Goal: Task Accomplishment & Management: Complete application form

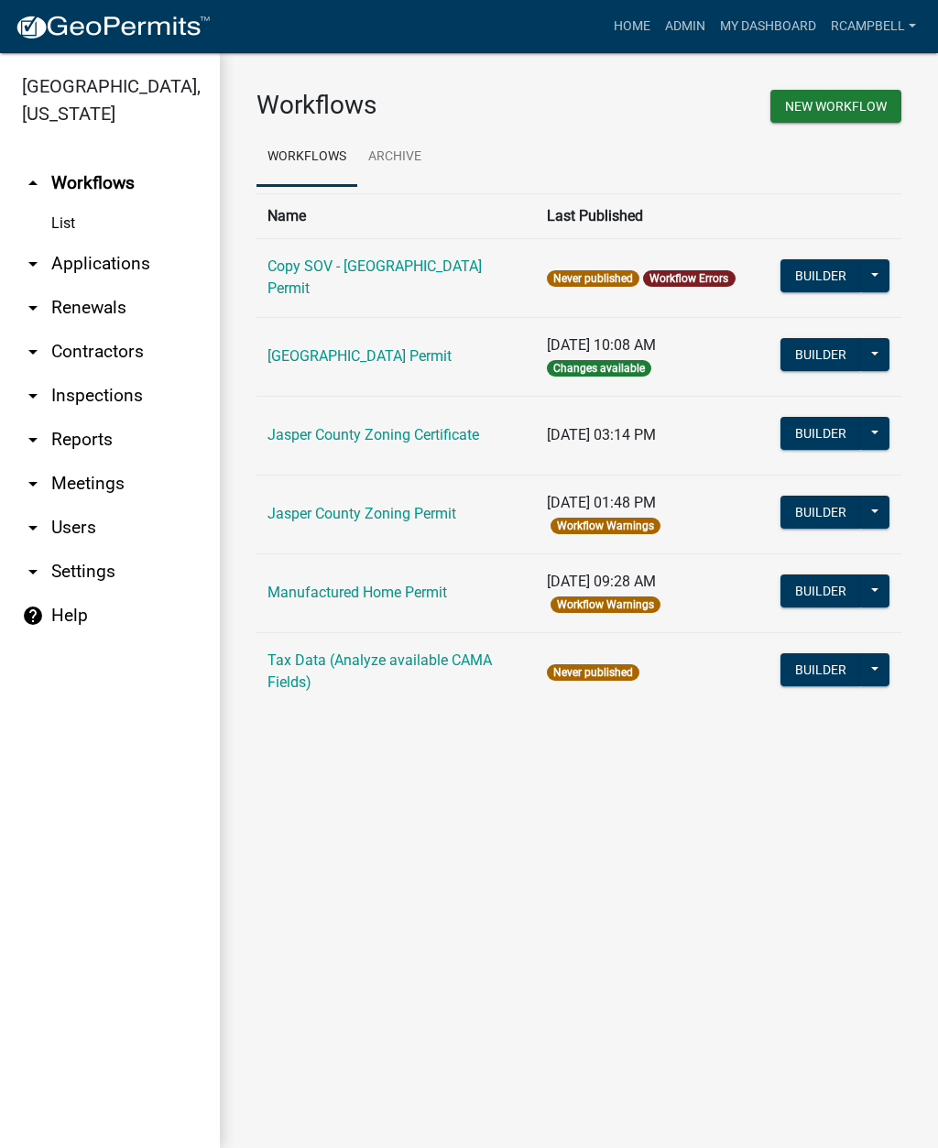
click at [115, 267] on link "arrow_drop_down Applications" at bounding box center [110, 264] width 220 height 44
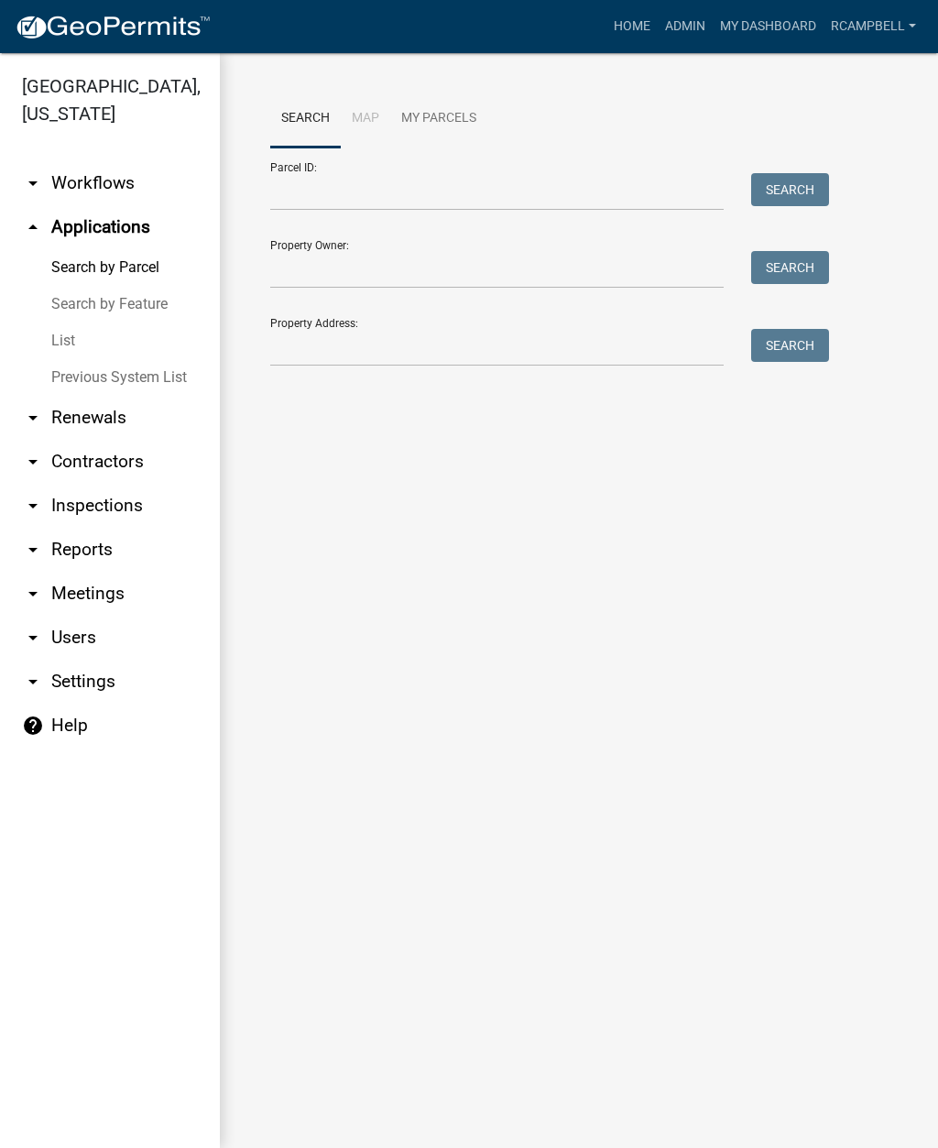
click at [69, 342] on link "List" at bounding box center [110, 340] width 220 height 37
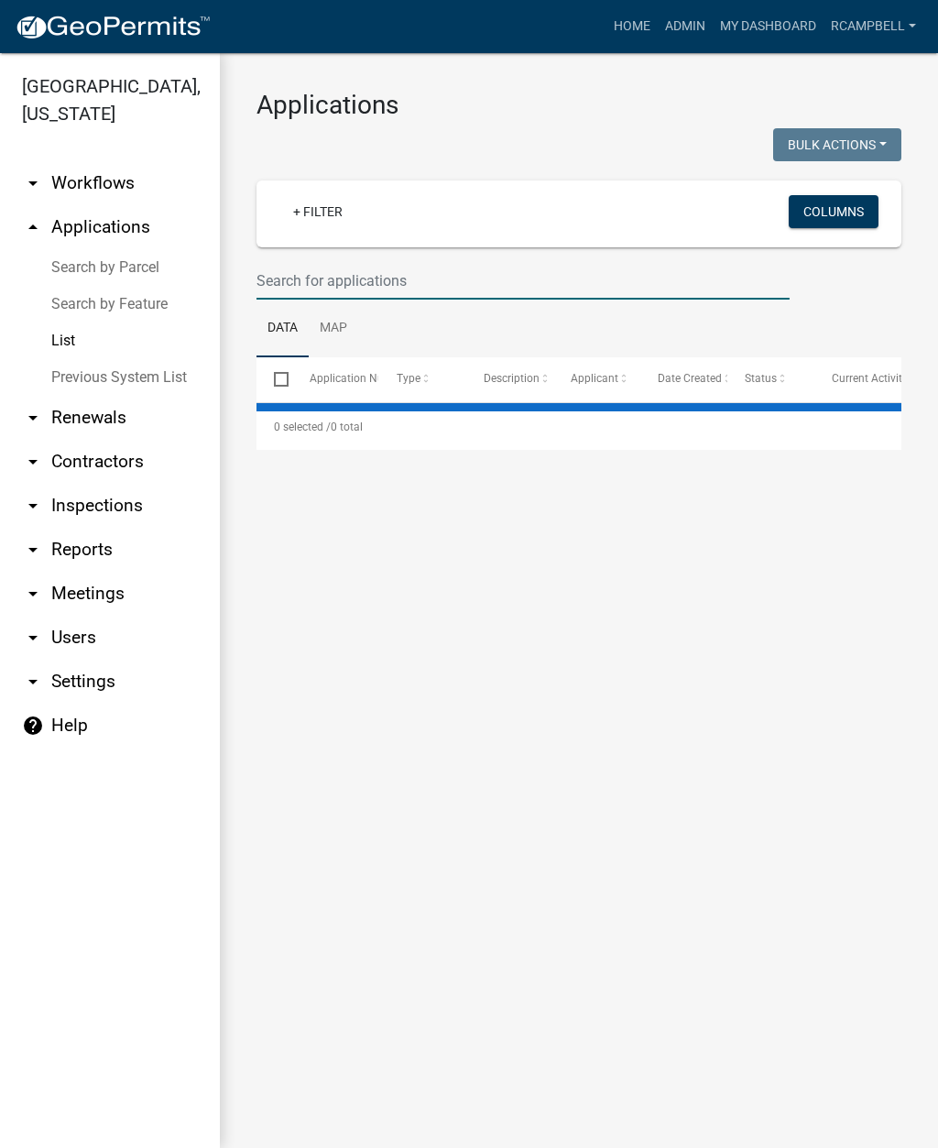
click at [344, 280] on input "text" at bounding box center [522, 281] width 533 height 38
select select "2: 50"
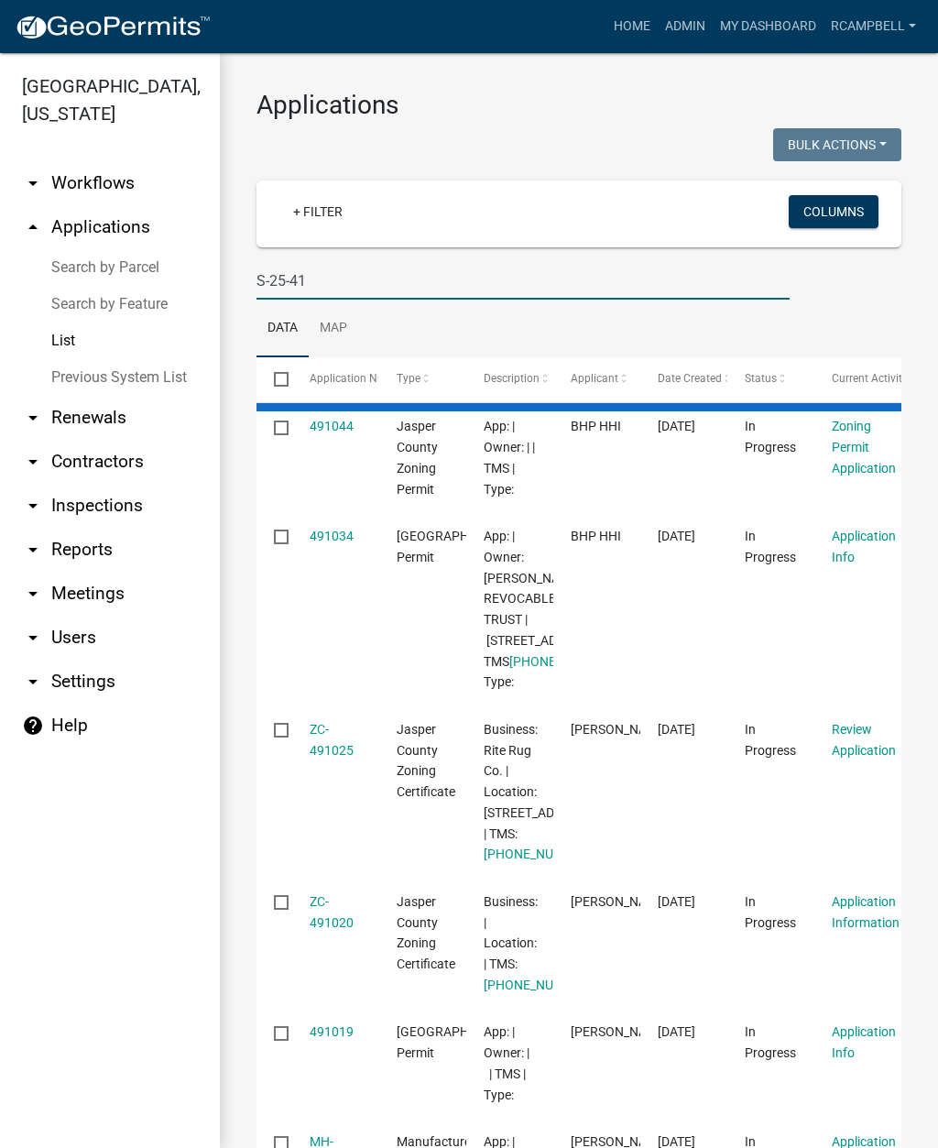
type input "S-25-419"
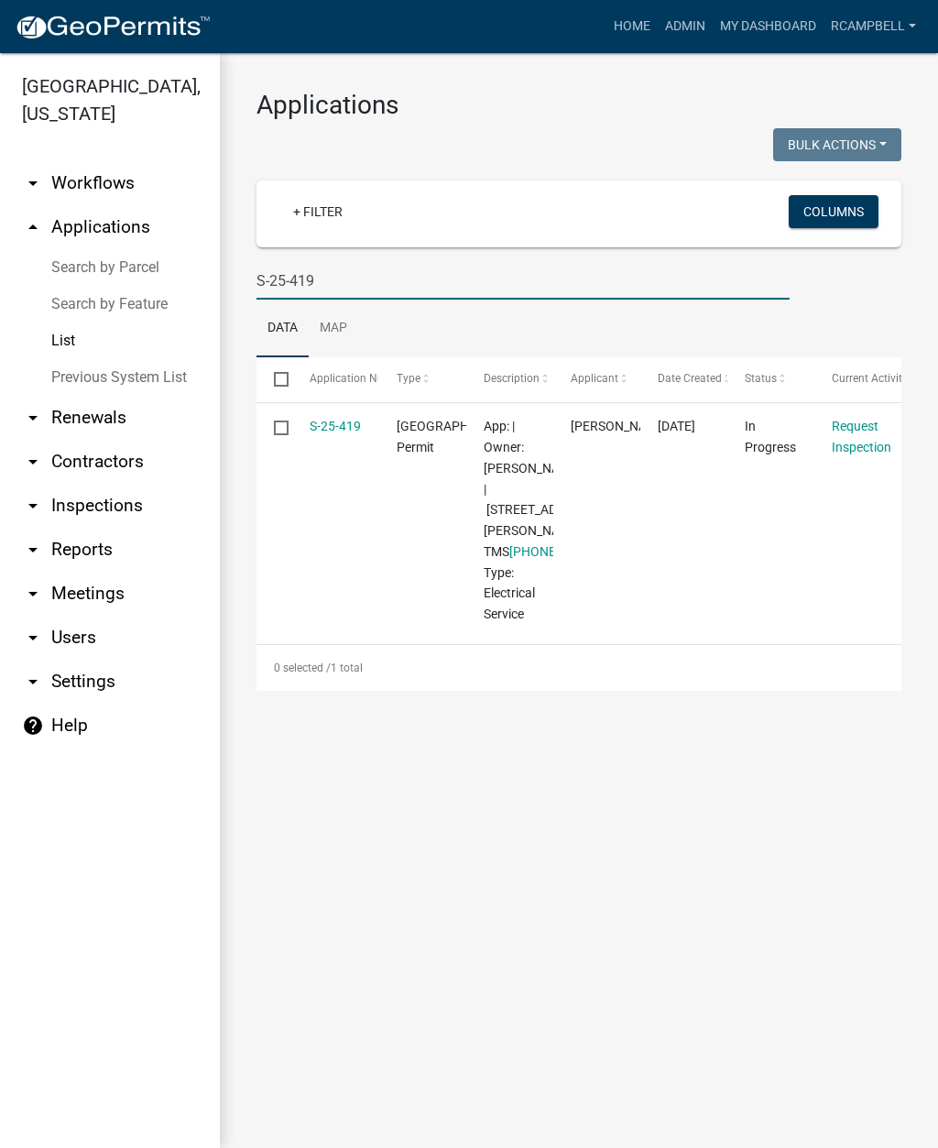
click at [15, 27] on img at bounding box center [113, 27] width 196 height 27
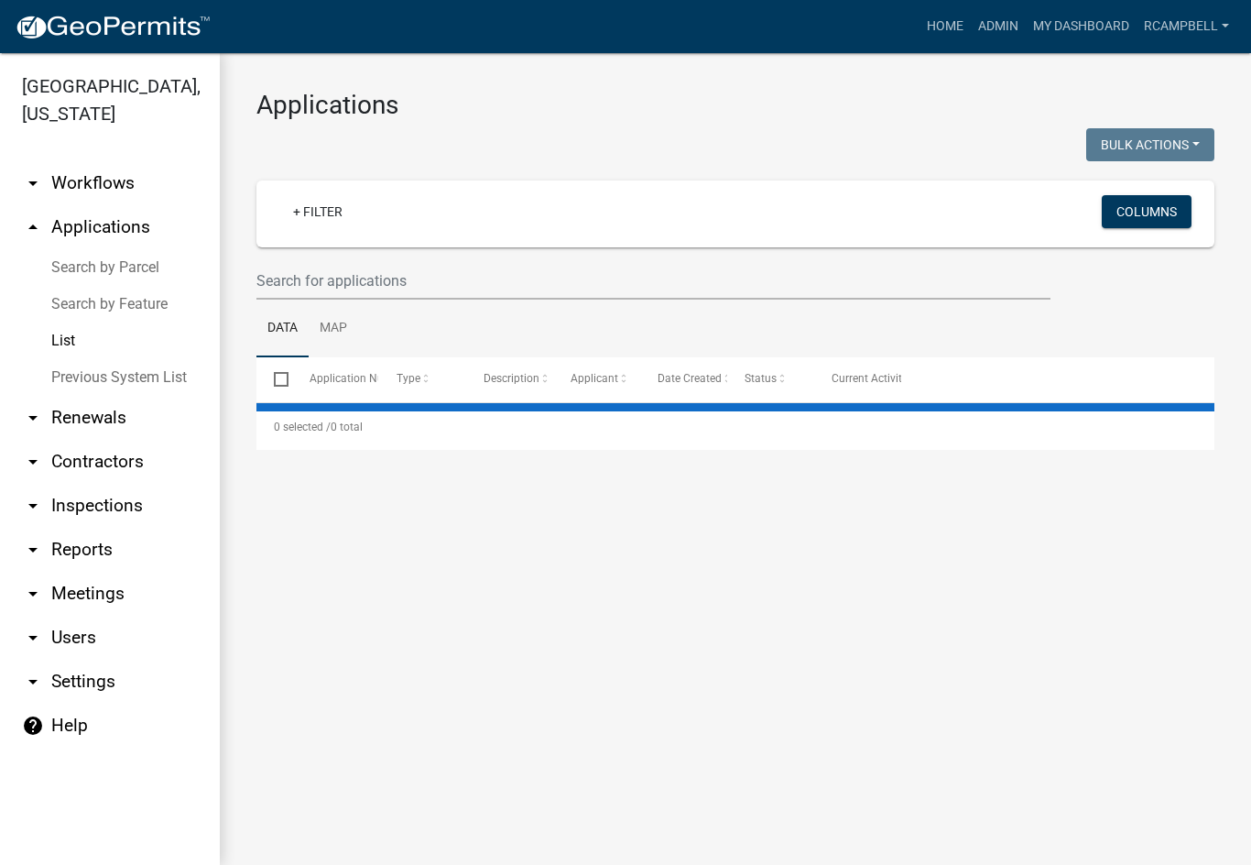
select select "2: 50"
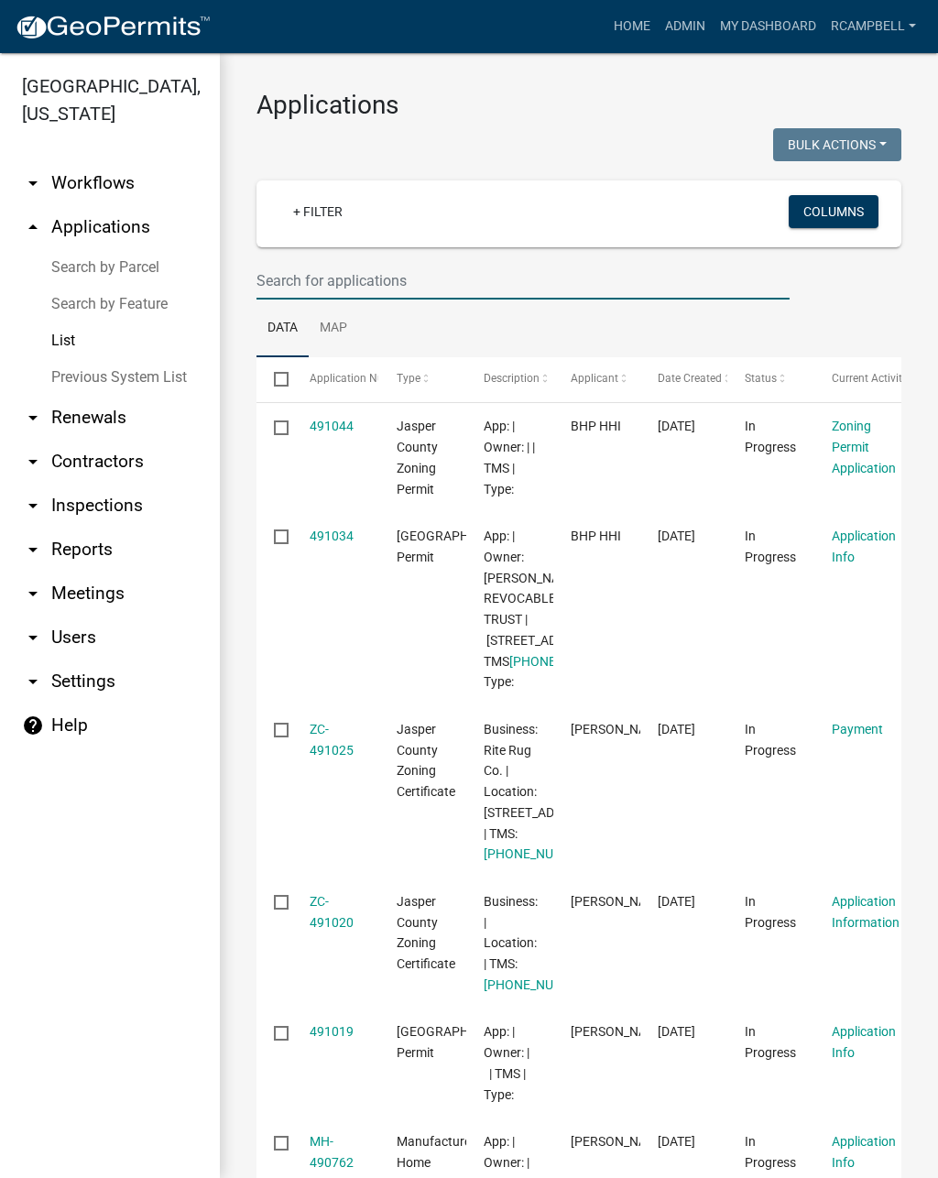
click at [427, 269] on input "text" at bounding box center [522, 281] width 533 height 38
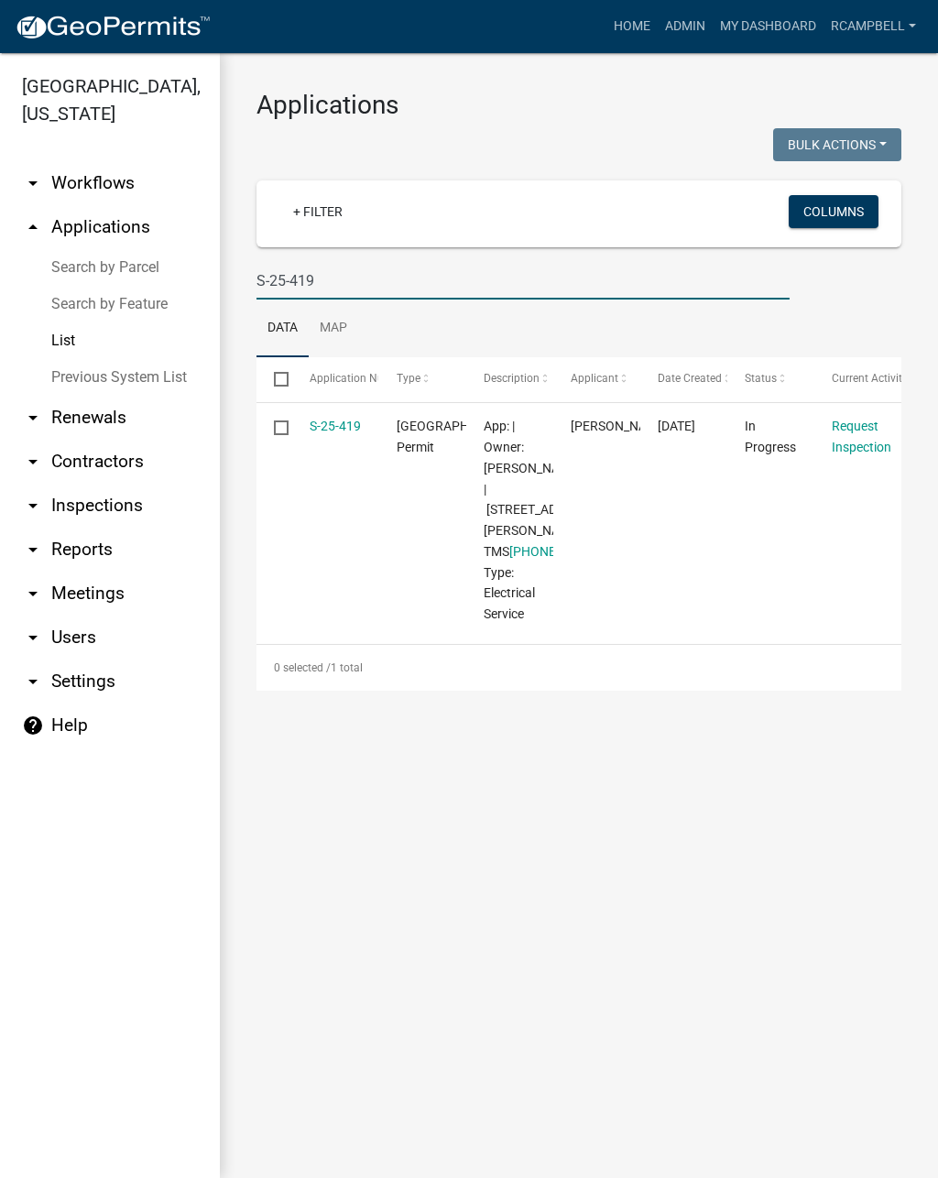
type input "S-25-419"
click at [355, 421] on link "S-25-419" at bounding box center [335, 426] width 51 height 15
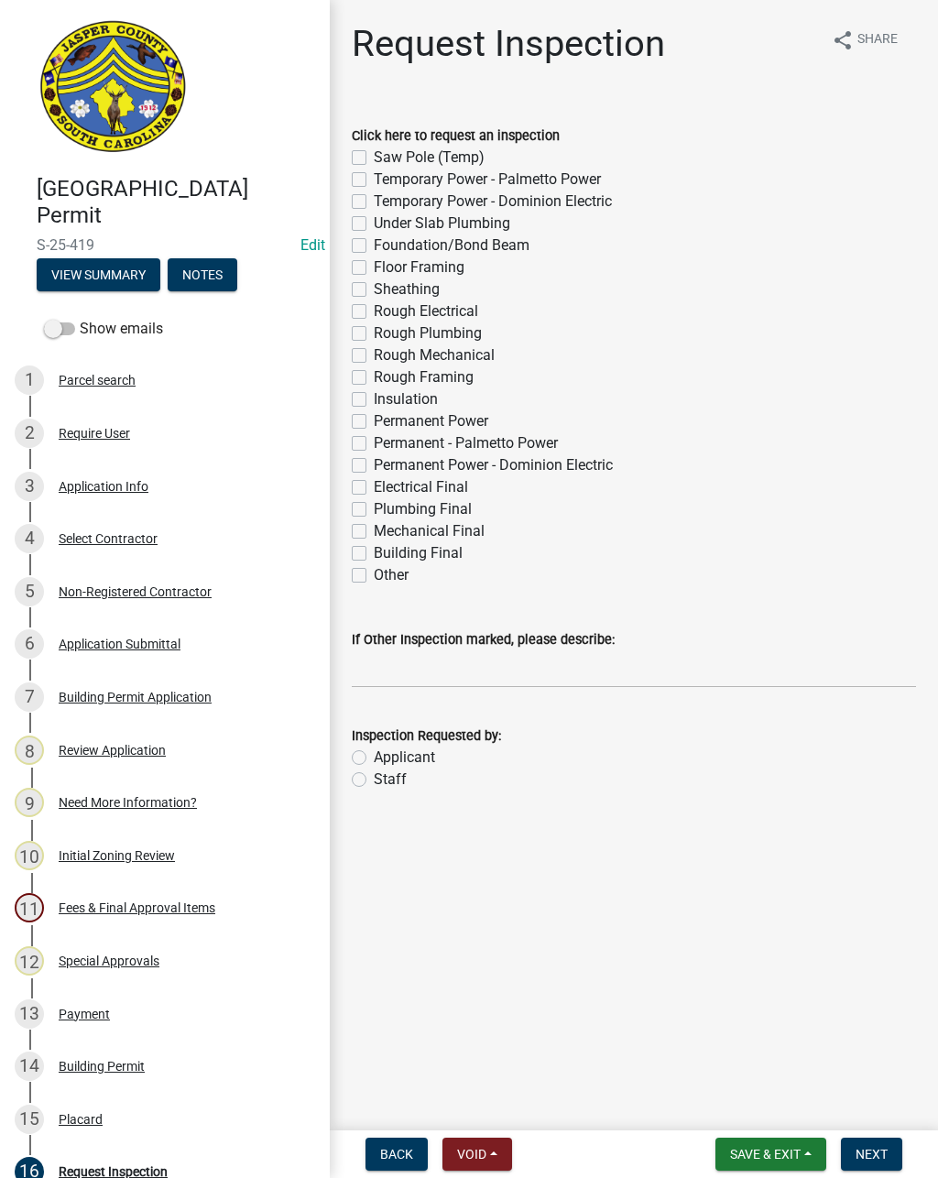
click at [374, 421] on label "Permanent Power" at bounding box center [431, 421] width 114 height 22
click at [374, 421] on input "Permanent Power" at bounding box center [380, 416] width 12 height 12
checkbox input "true"
checkbox input "false"
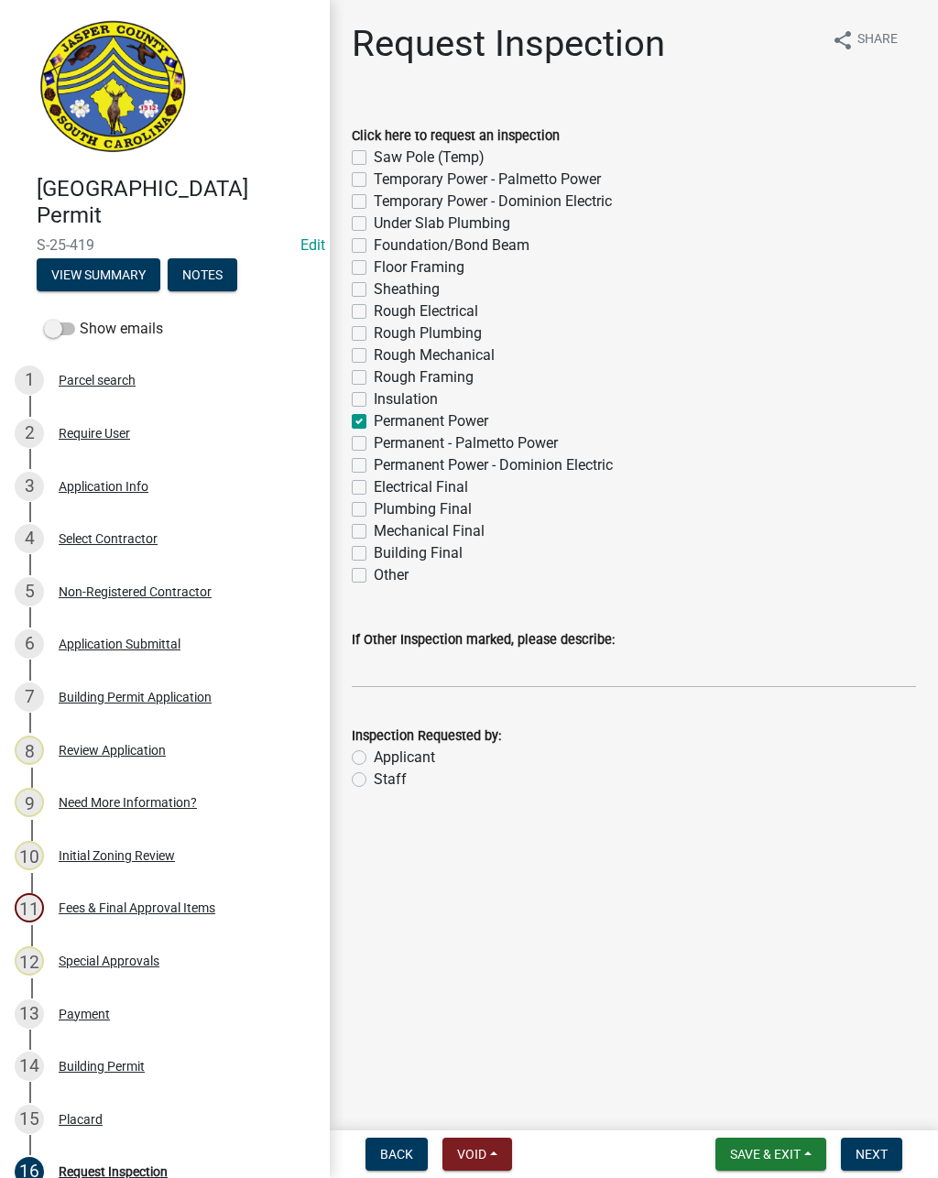
checkbox input "false"
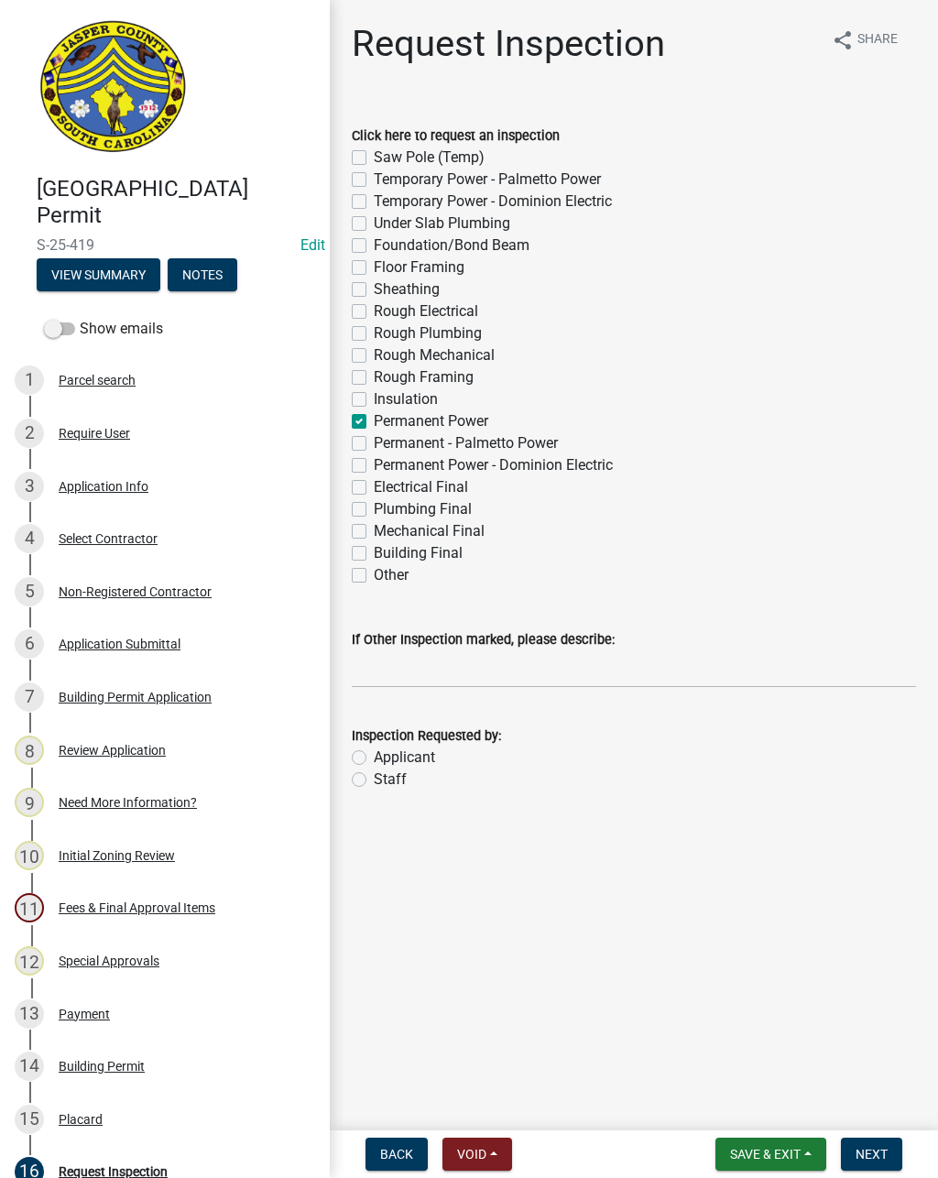
checkbox input "false"
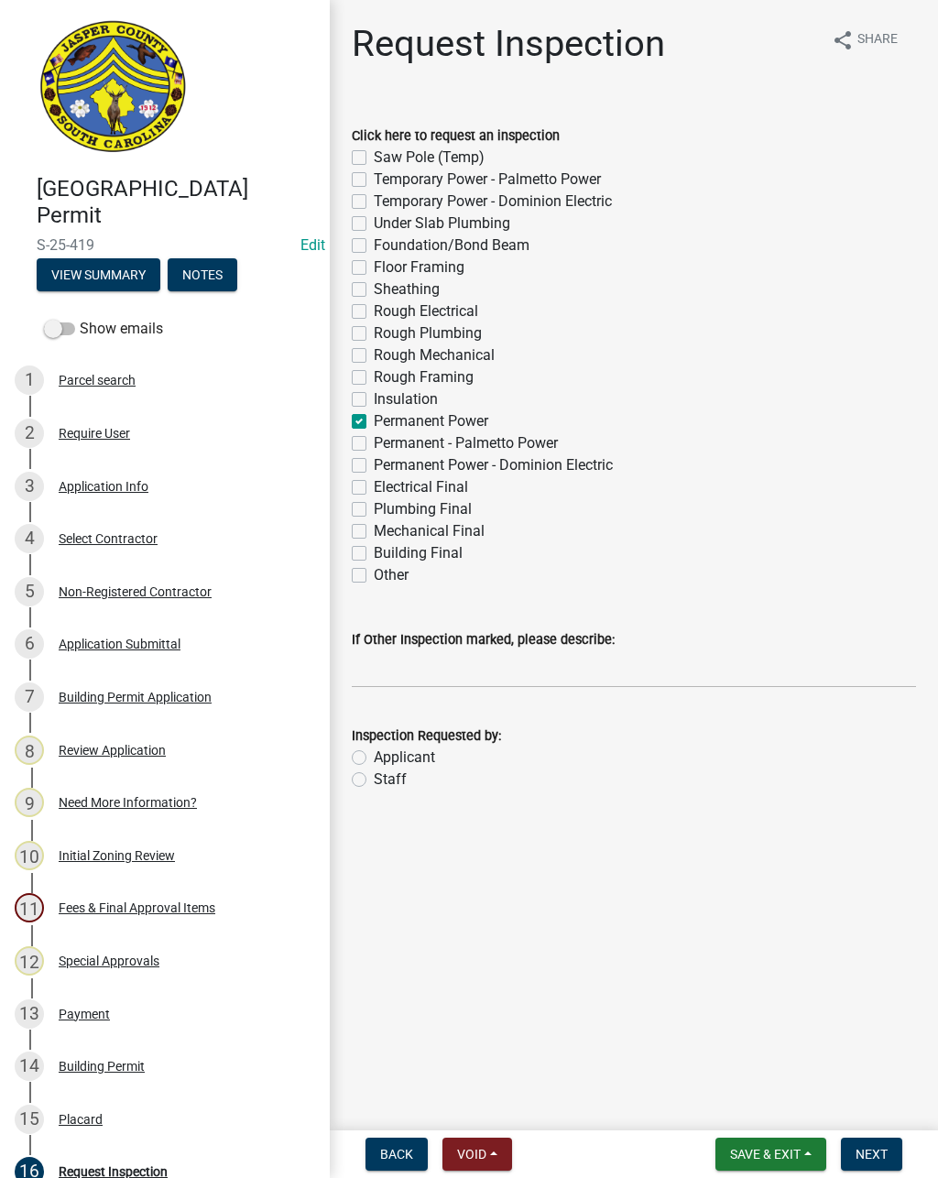
checkbox input "true"
checkbox input "false"
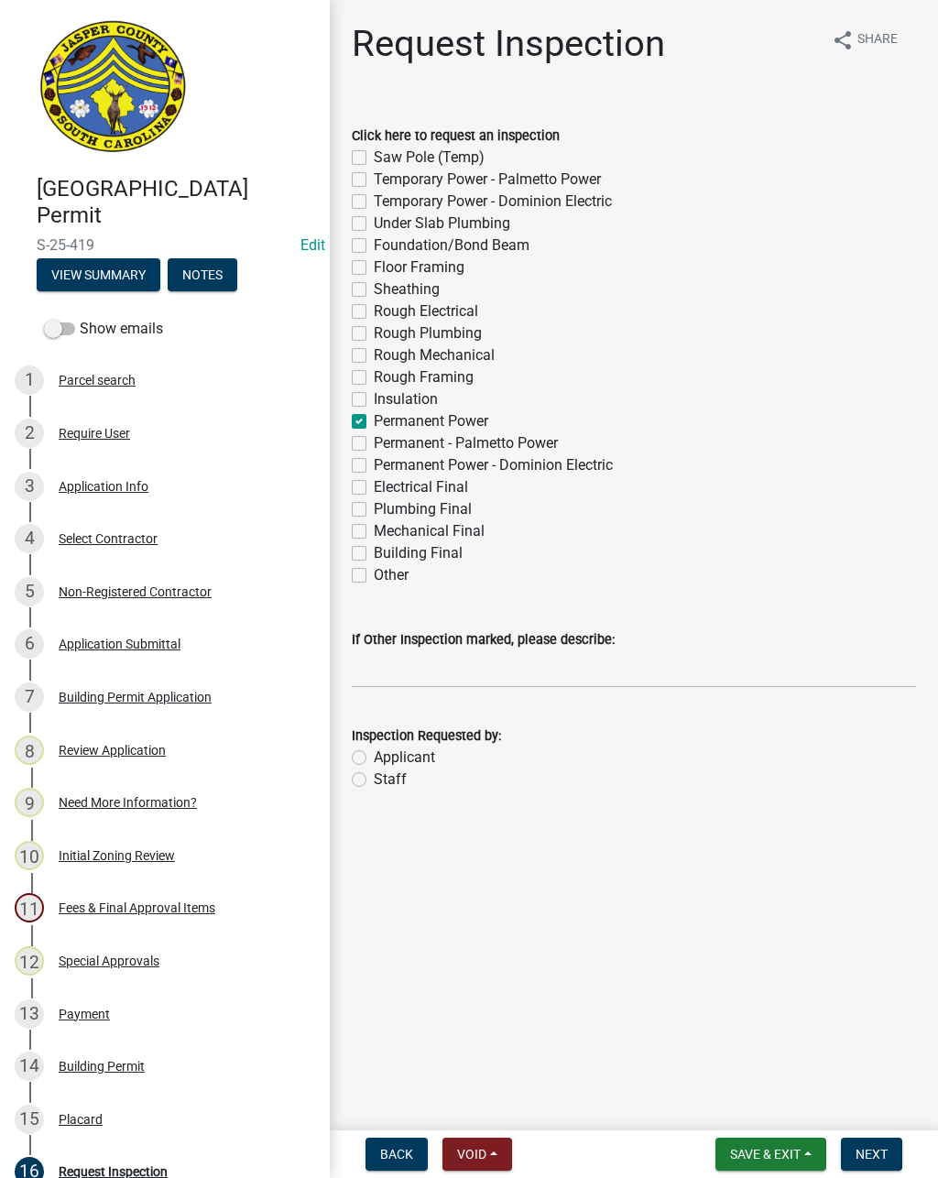
checkbox input "false"
click at [374, 484] on label "Electrical Final" at bounding box center [421, 487] width 94 height 22
click at [374, 484] on input "Electrical Final" at bounding box center [380, 482] width 12 height 12
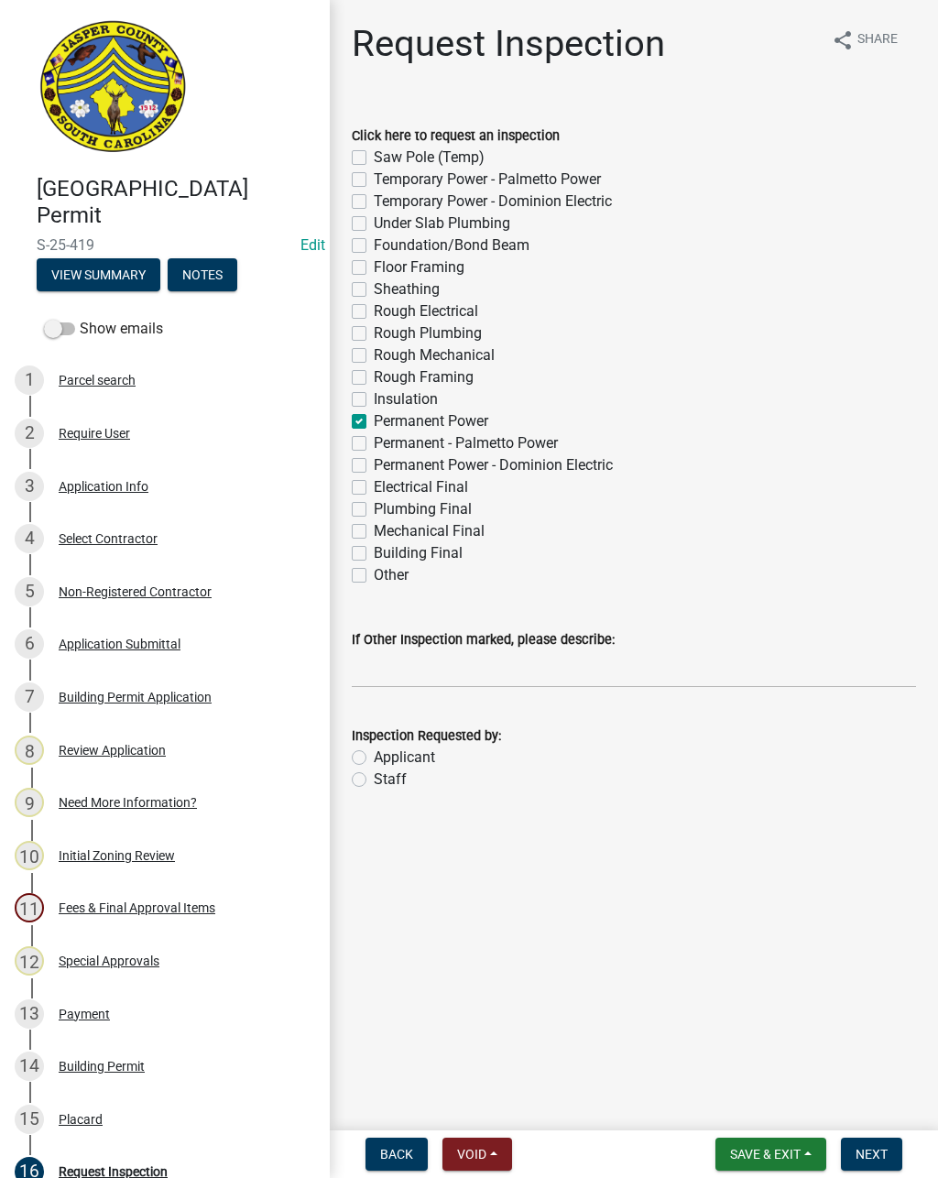
checkbox input "true"
checkbox input "false"
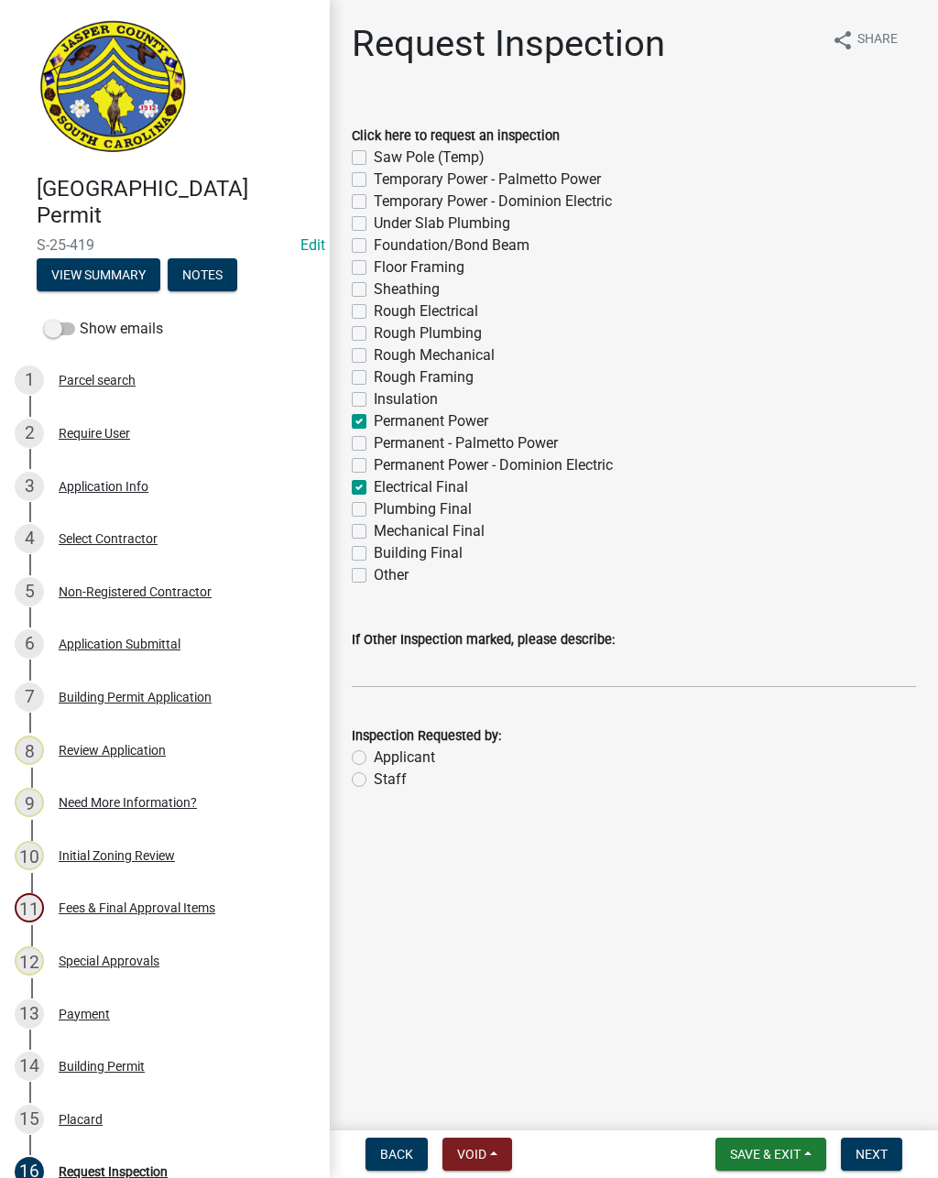
checkbox input "false"
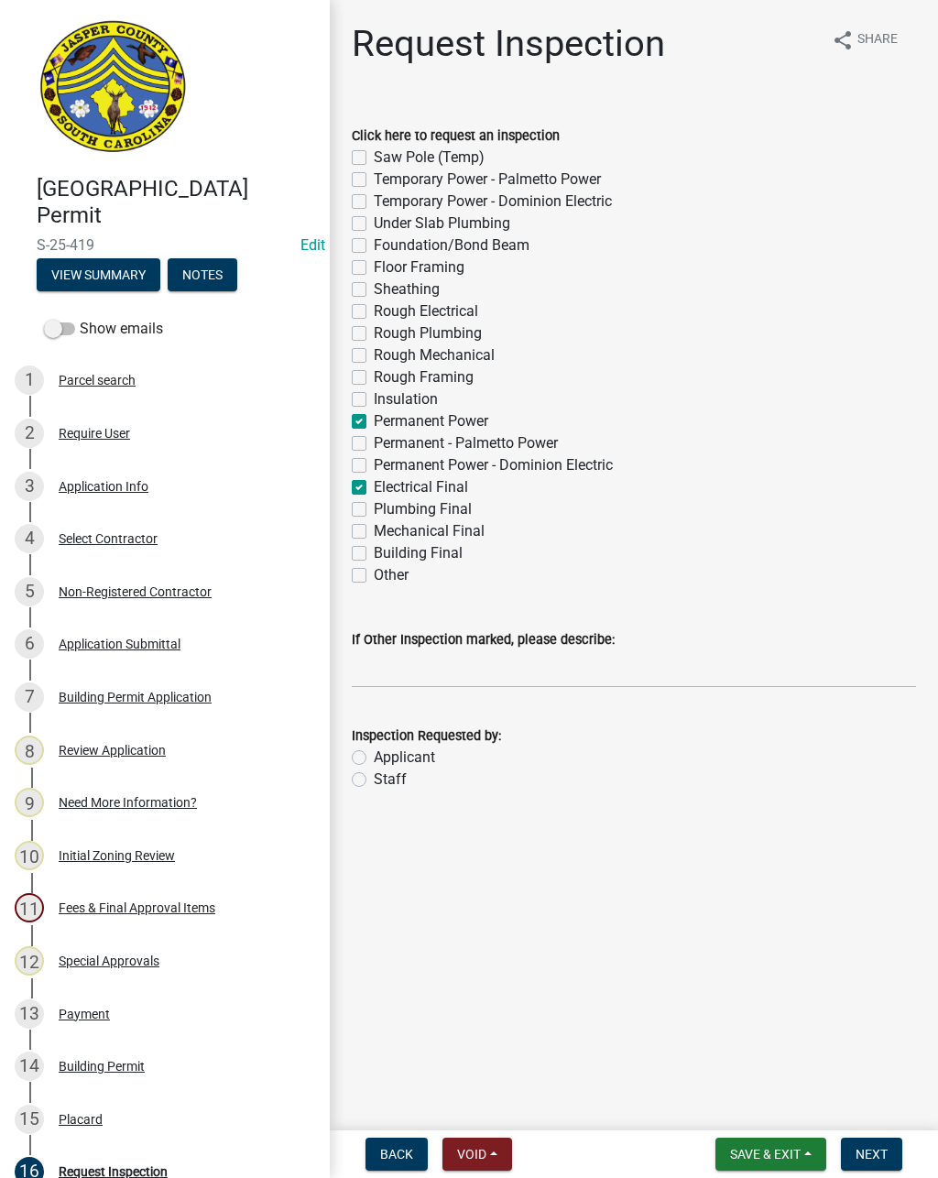
checkbox input "false"
checkbox input "true"
checkbox input "false"
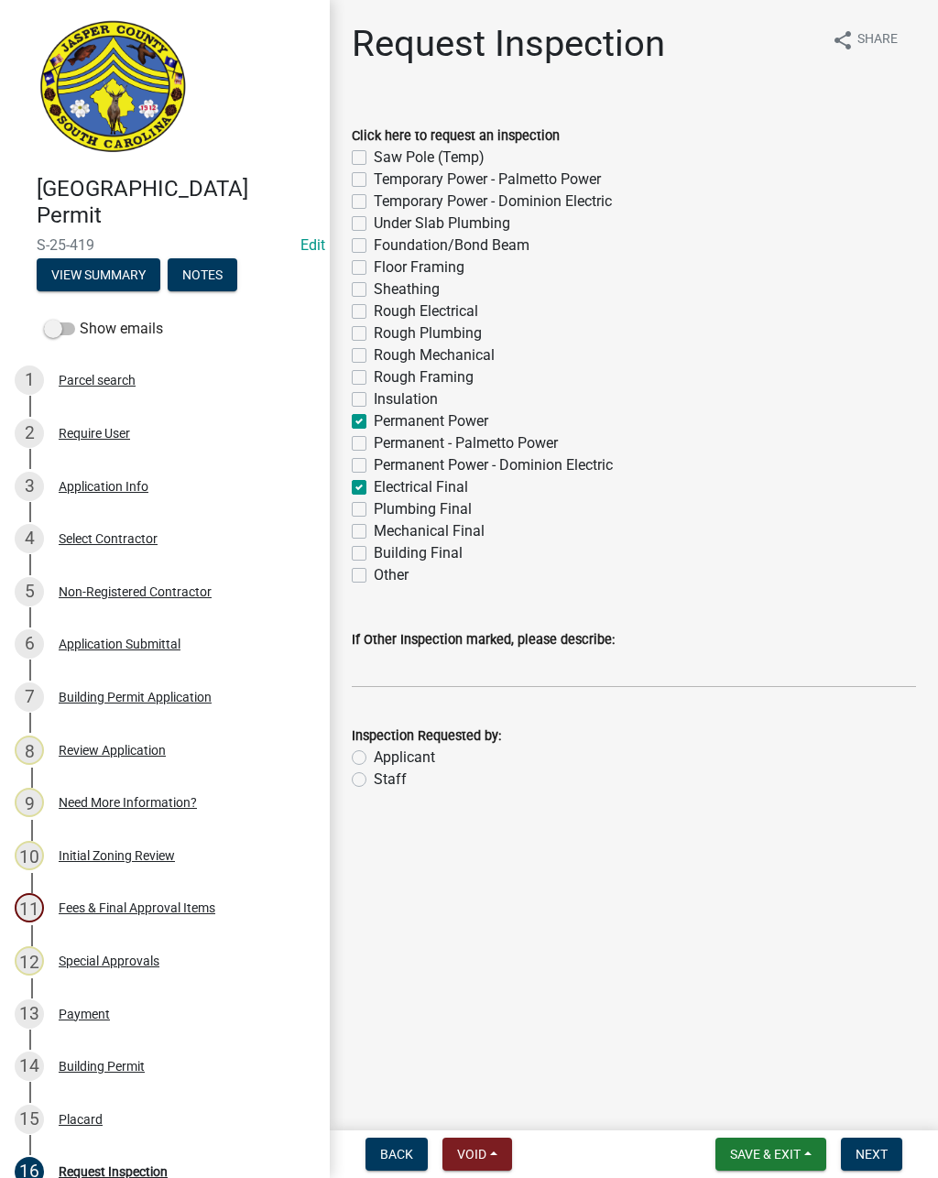
checkbox input "false"
checkbox input "true"
checkbox input "false"
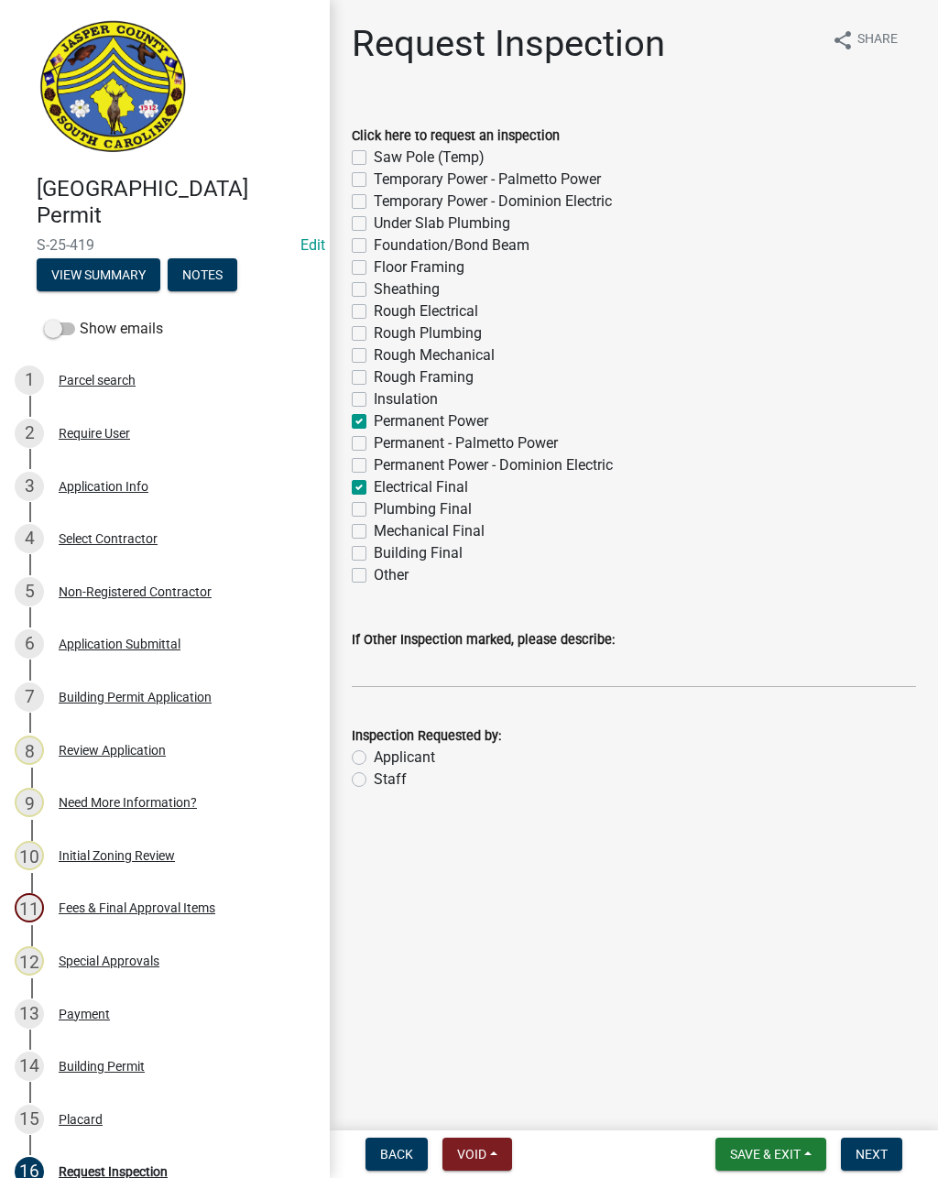
checkbox input "false"
click at [374, 778] on label "Staff" at bounding box center [390, 779] width 33 height 22
click at [374, 778] on input "Staff" at bounding box center [380, 774] width 12 height 12
radio input "true"
click at [882, 1139] on button "Next" at bounding box center [871, 1154] width 61 height 33
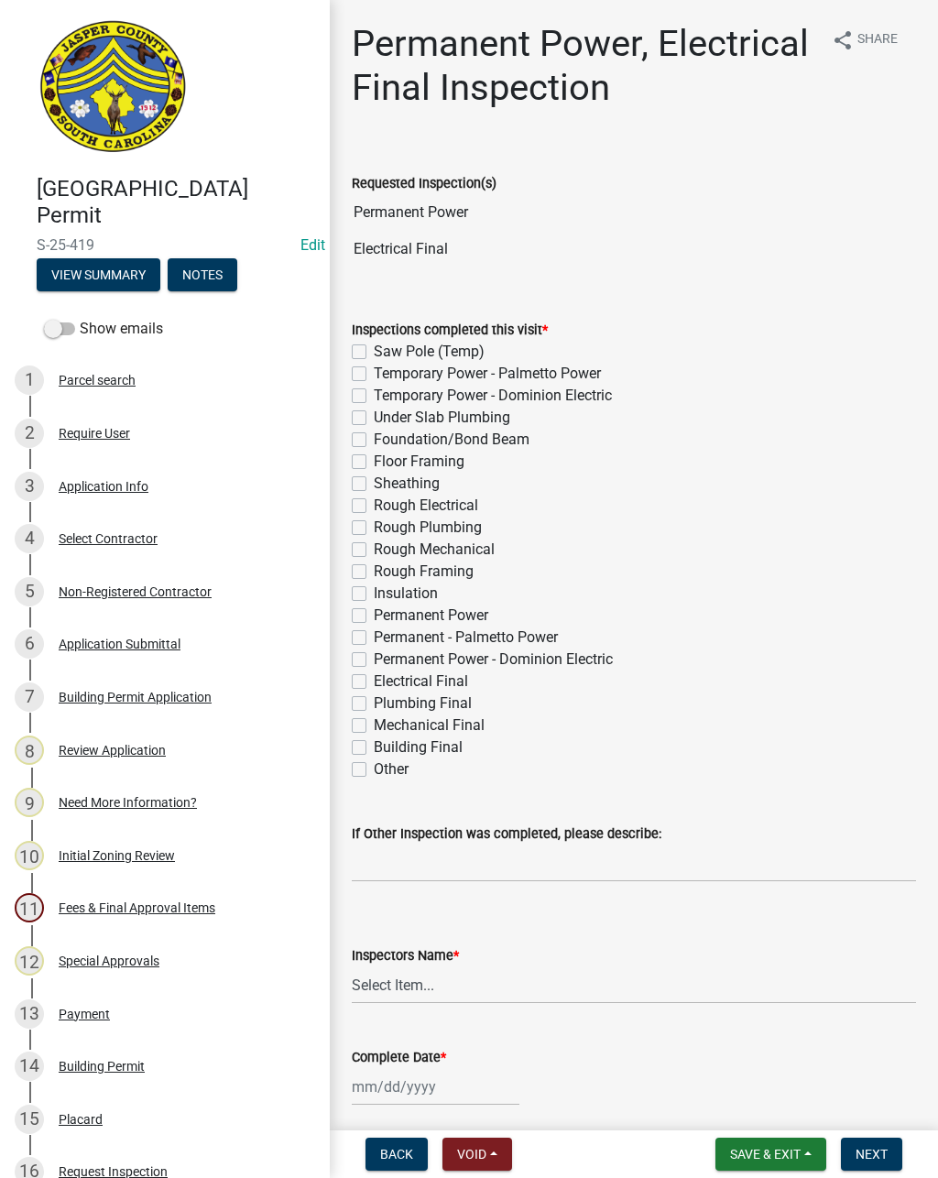
click at [374, 615] on label "Permanent Power" at bounding box center [431, 615] width 114 height 22
click at [374, 615] on input "Permanent Power" at bounding box center [380, 610] width 12 height 12
checkbox input "true"
checkbox input "false"
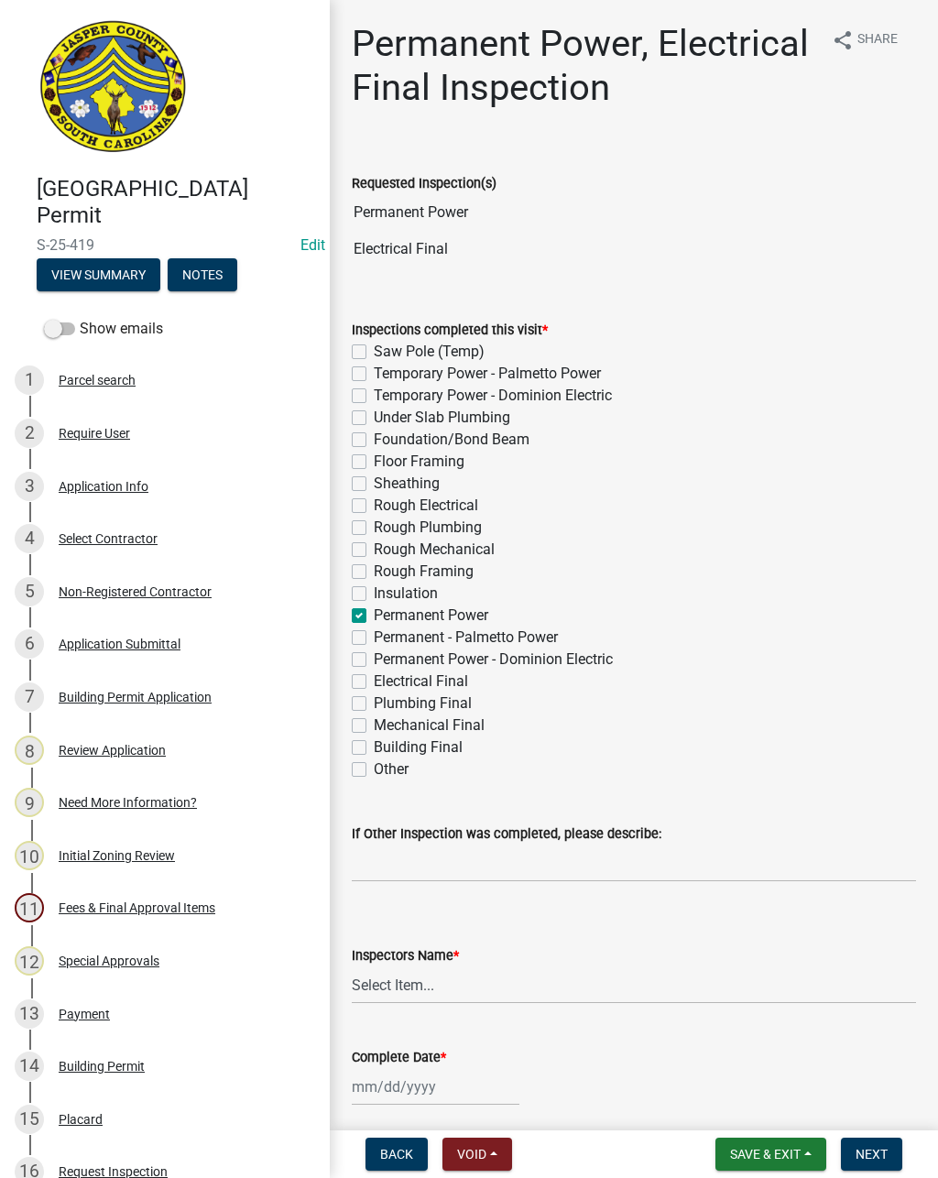
checkbox input "false"
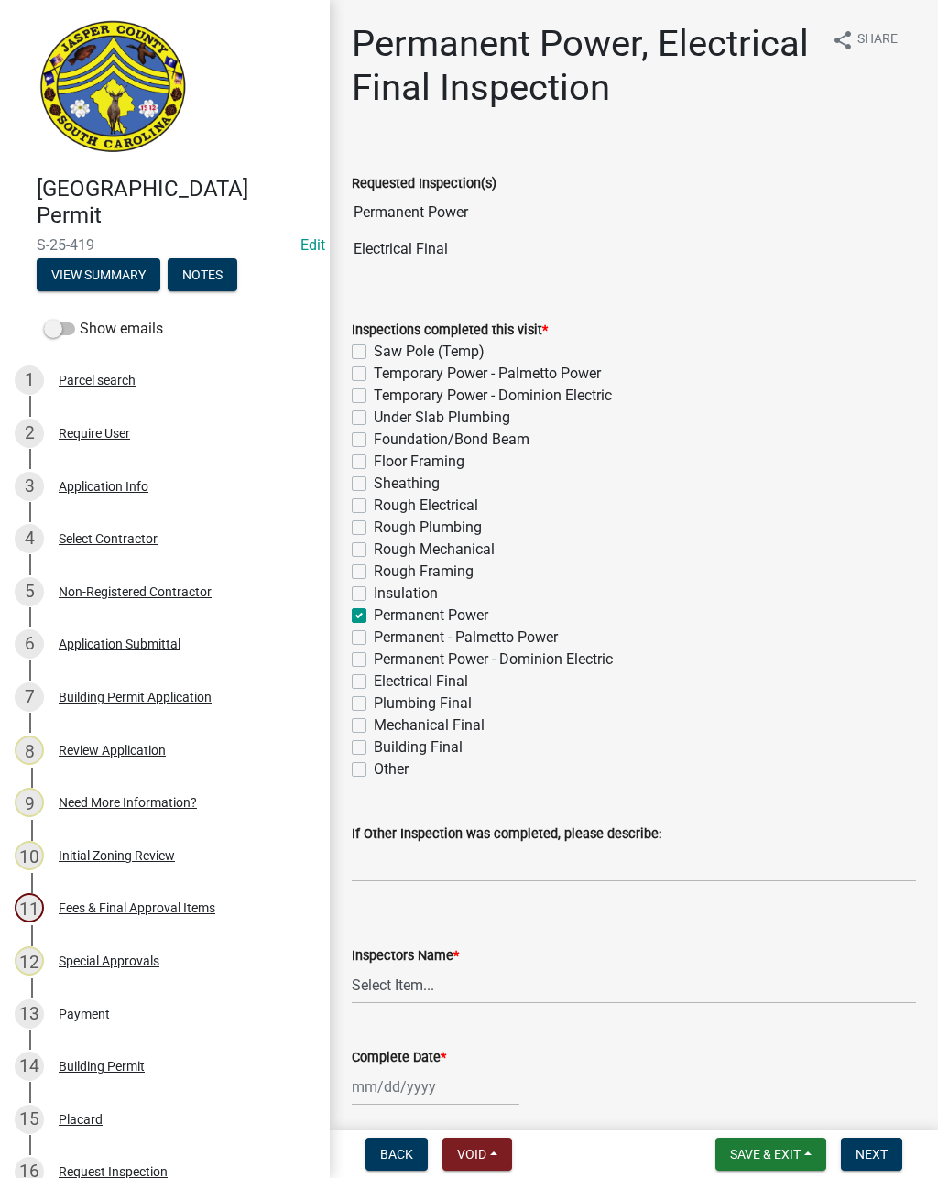
checkbox input "false"
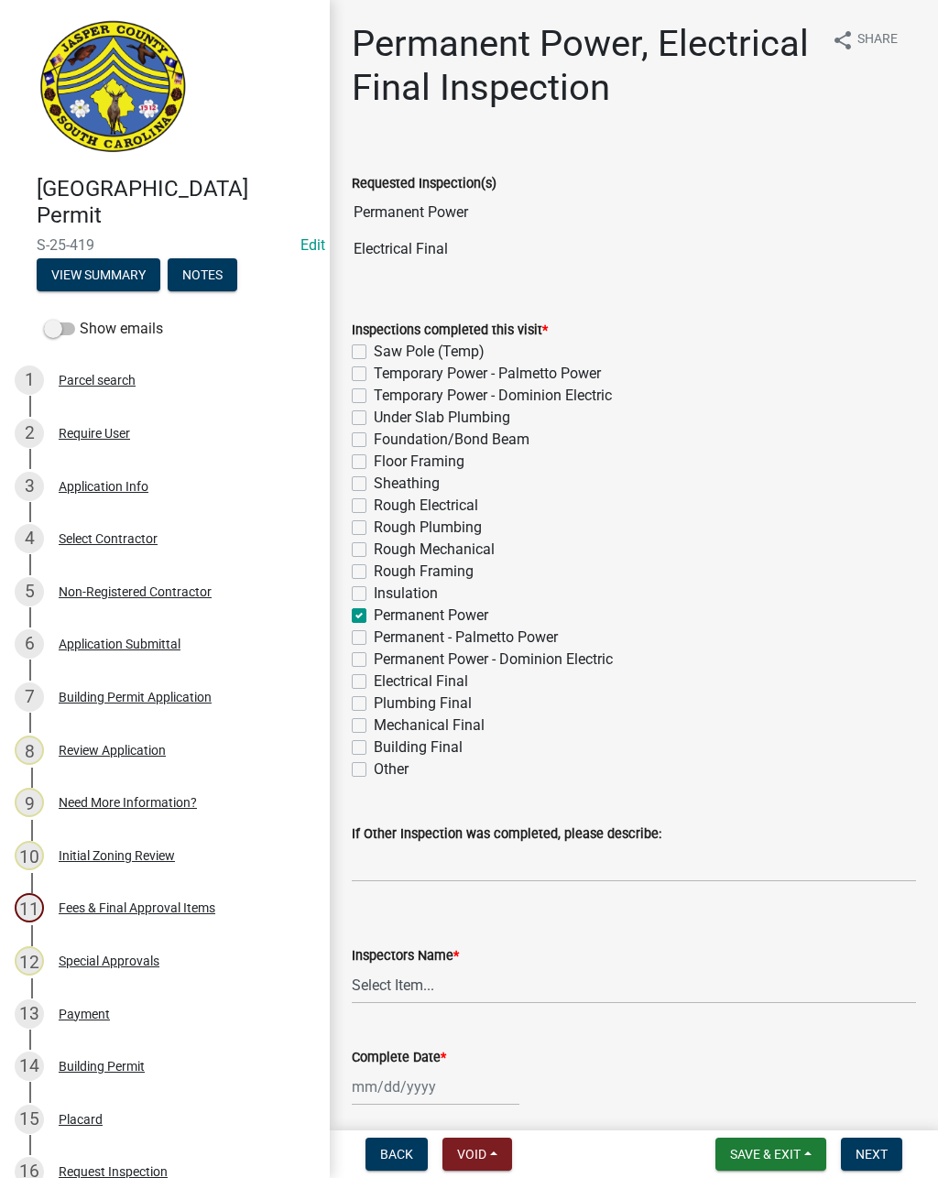
checkbox input "true"
checkbox input "false"
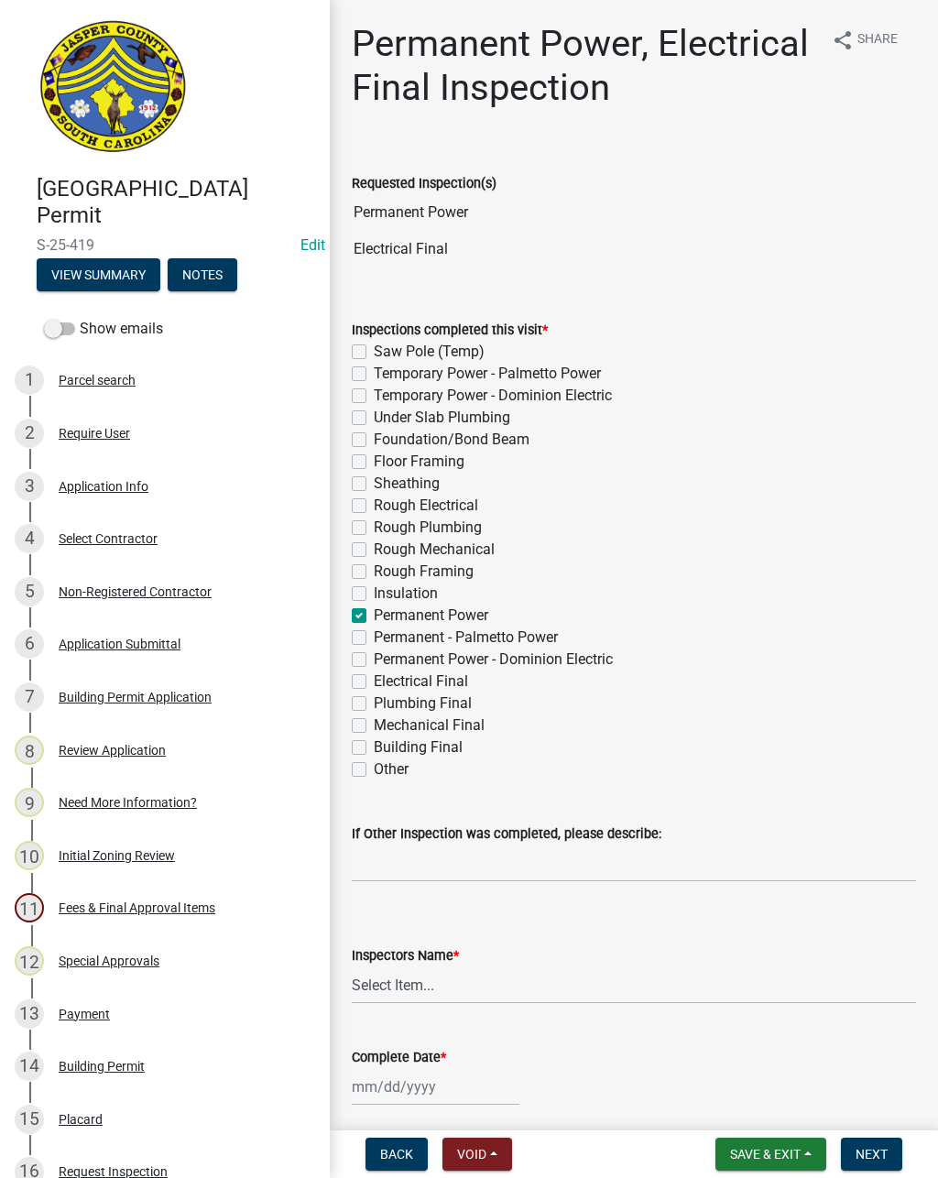
checkbox input "false"
click at [374, 679] on label "Electrical Final" at bounding box center [421, 681] width 94 height 22
click at [374, 679] on input "Electrical Final" at bounding box center [380, 676] width 12 height 12
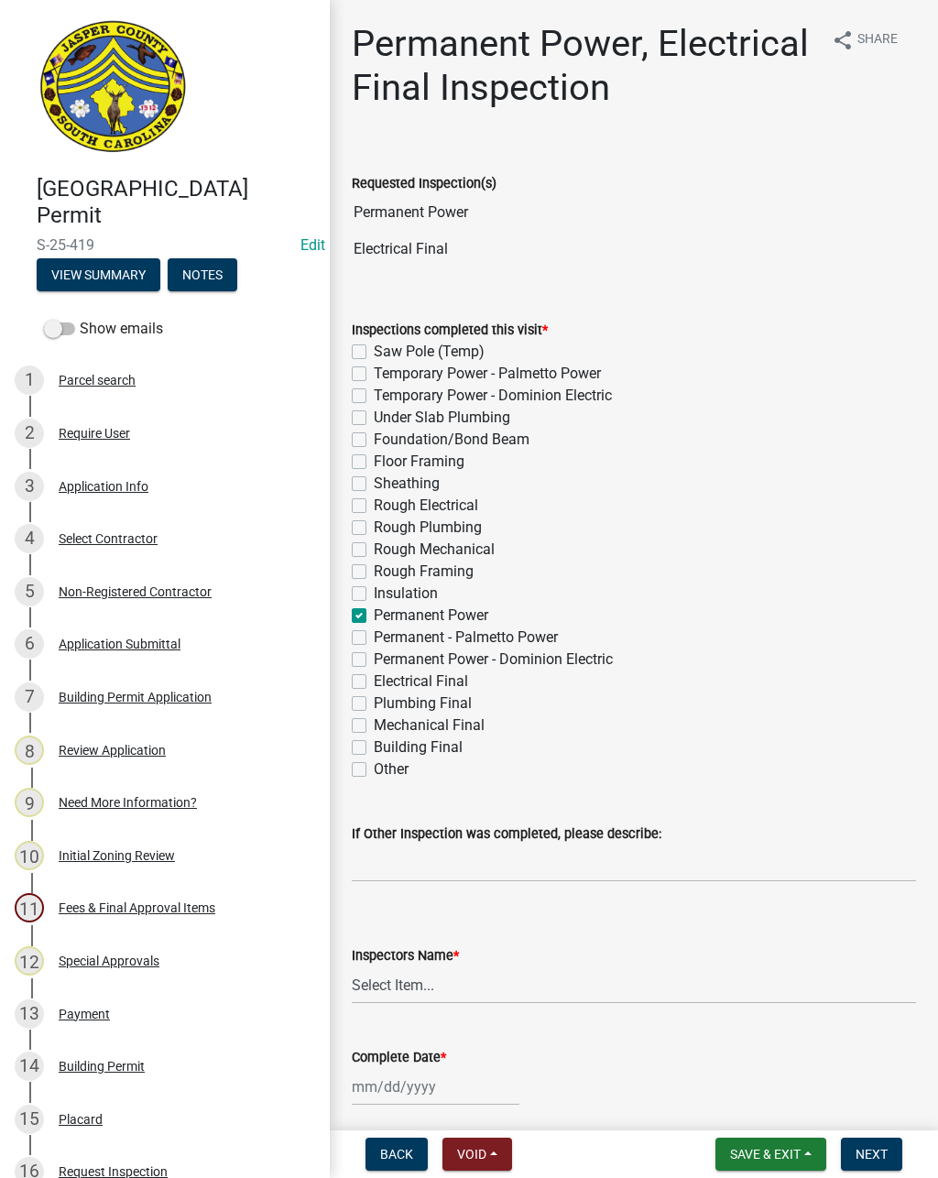
checkbox input "true"
checkbox input "false"
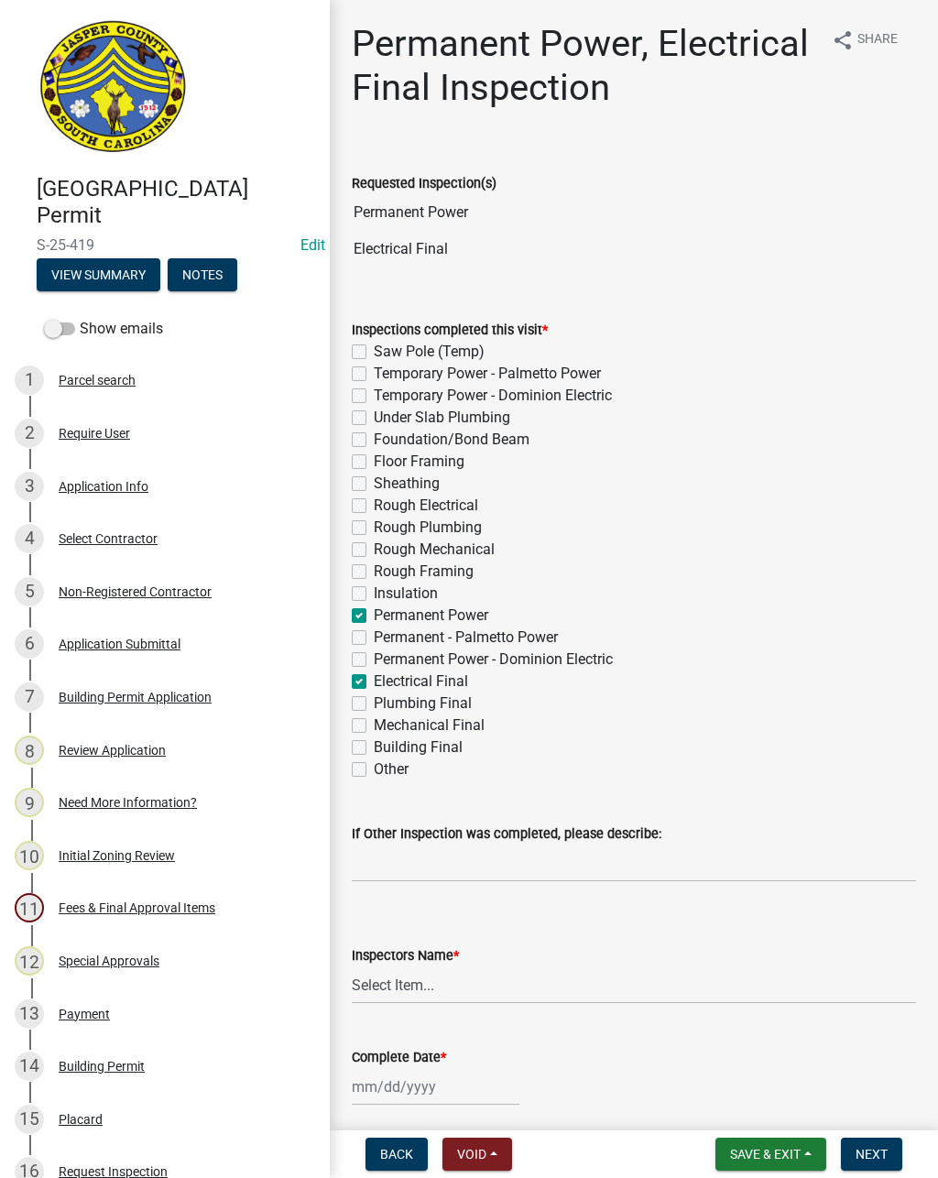
checkbox input "false"
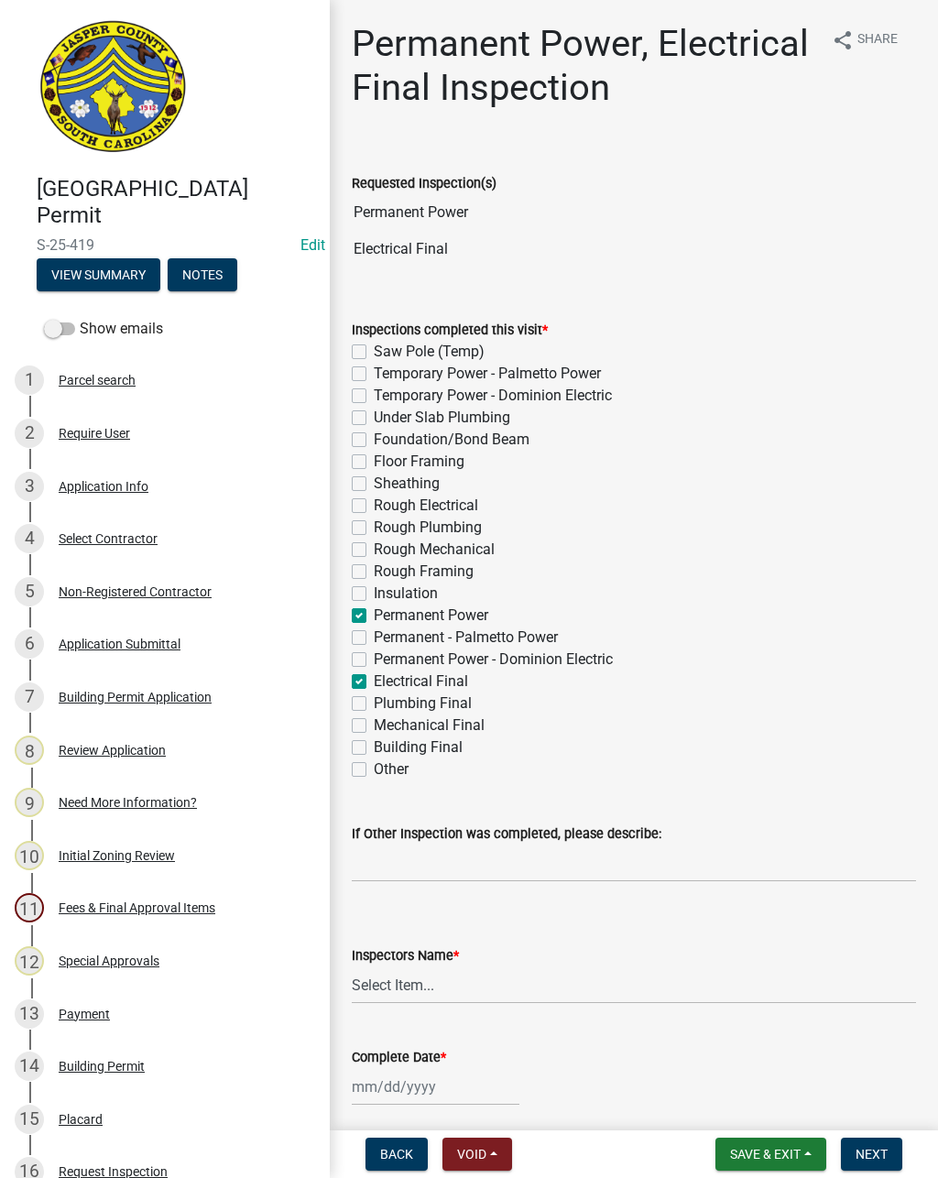
checkbox input "false"
checkbox input "true"
checkbox input "false"
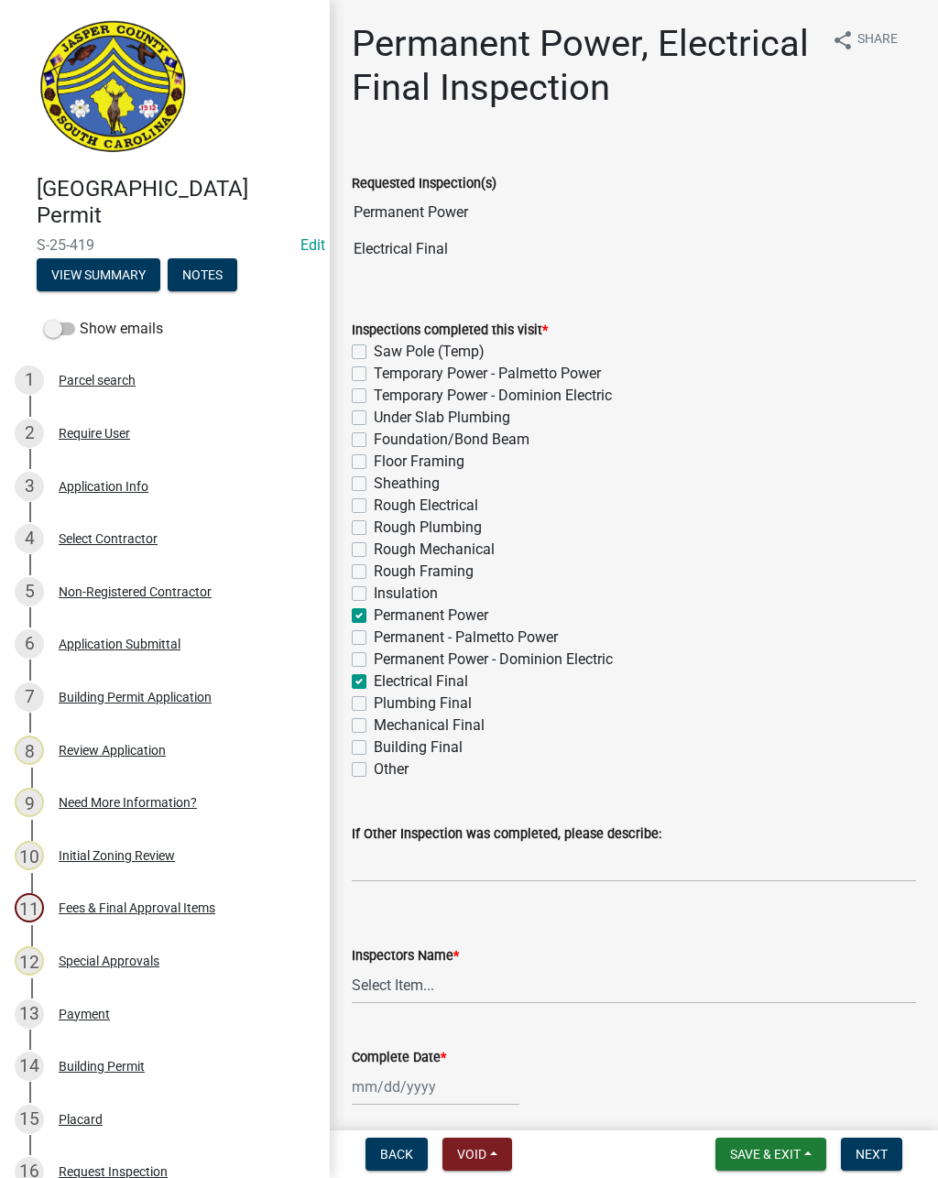
checkbox input "false"
checkbox input "true"
checkbox input "false"
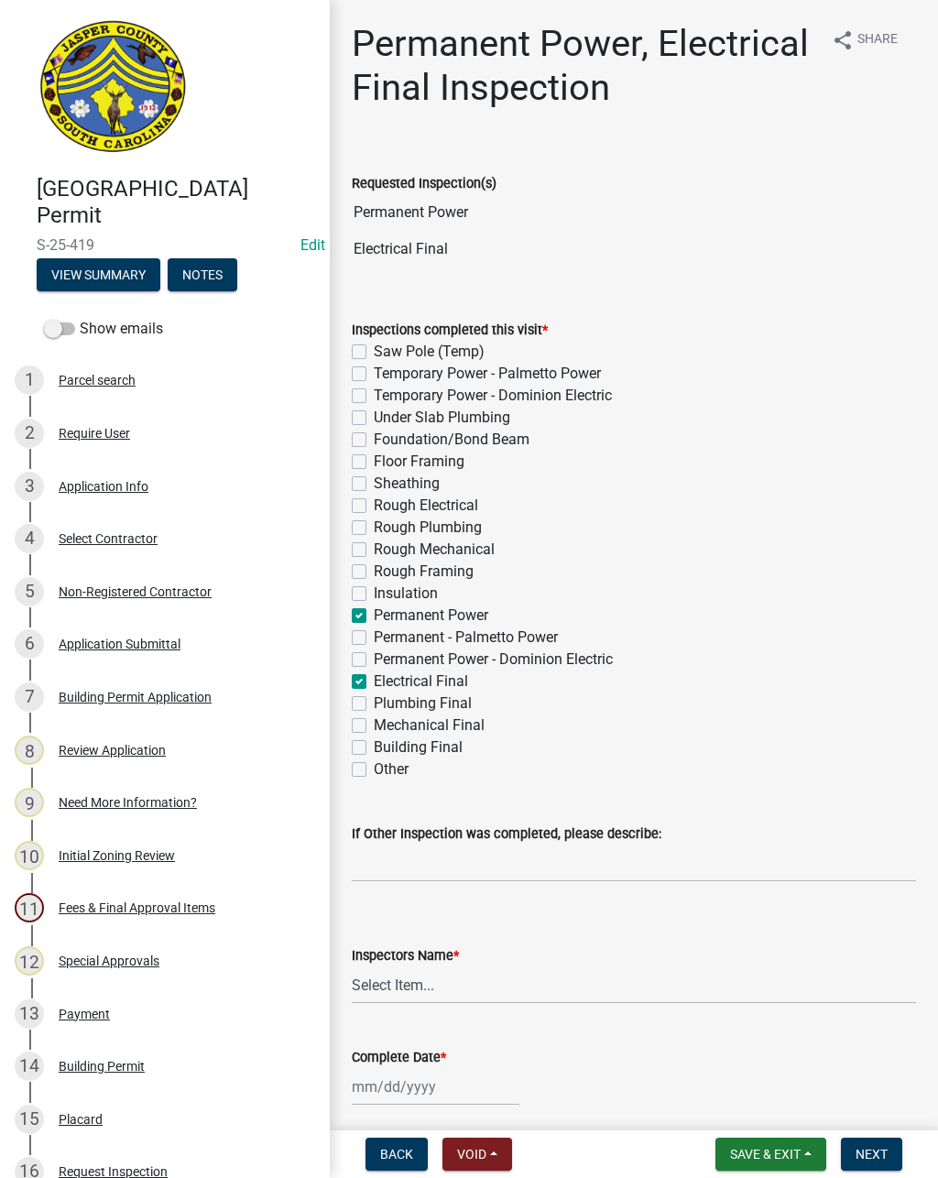
checkbox input "false"
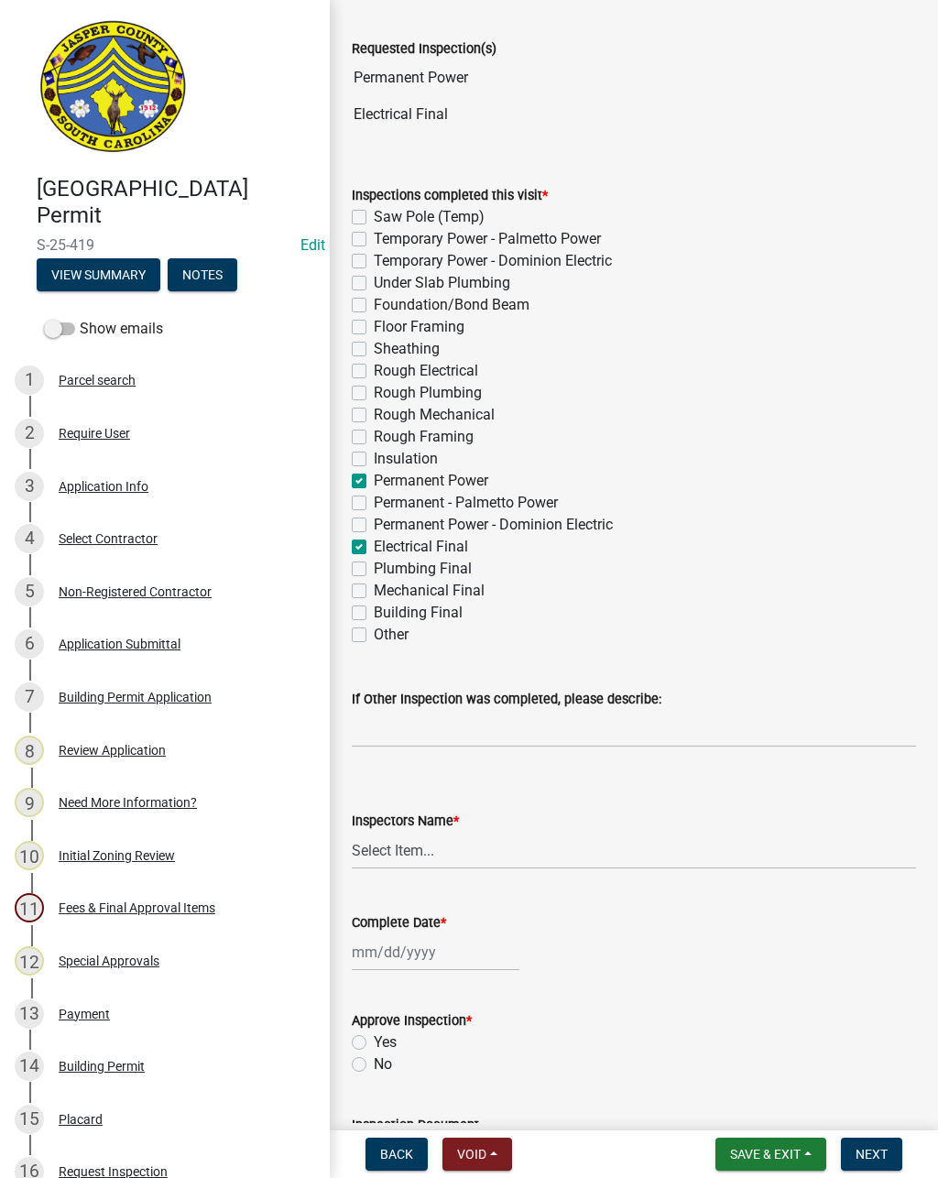
scroll to position [134, 0]
click at [426, 855] on select "Select Item... jcorwin@jaspercounty.gov (John Corwin ) rcampbell (Ryan Campbell)" at bounding box center [634, 852] width 564 height 38
select select "acf36c91-87ca-4b19-8dd2-91b45068efa1"
click at [409, 956] on div at bounding box center [436, 953] width 168 height 38
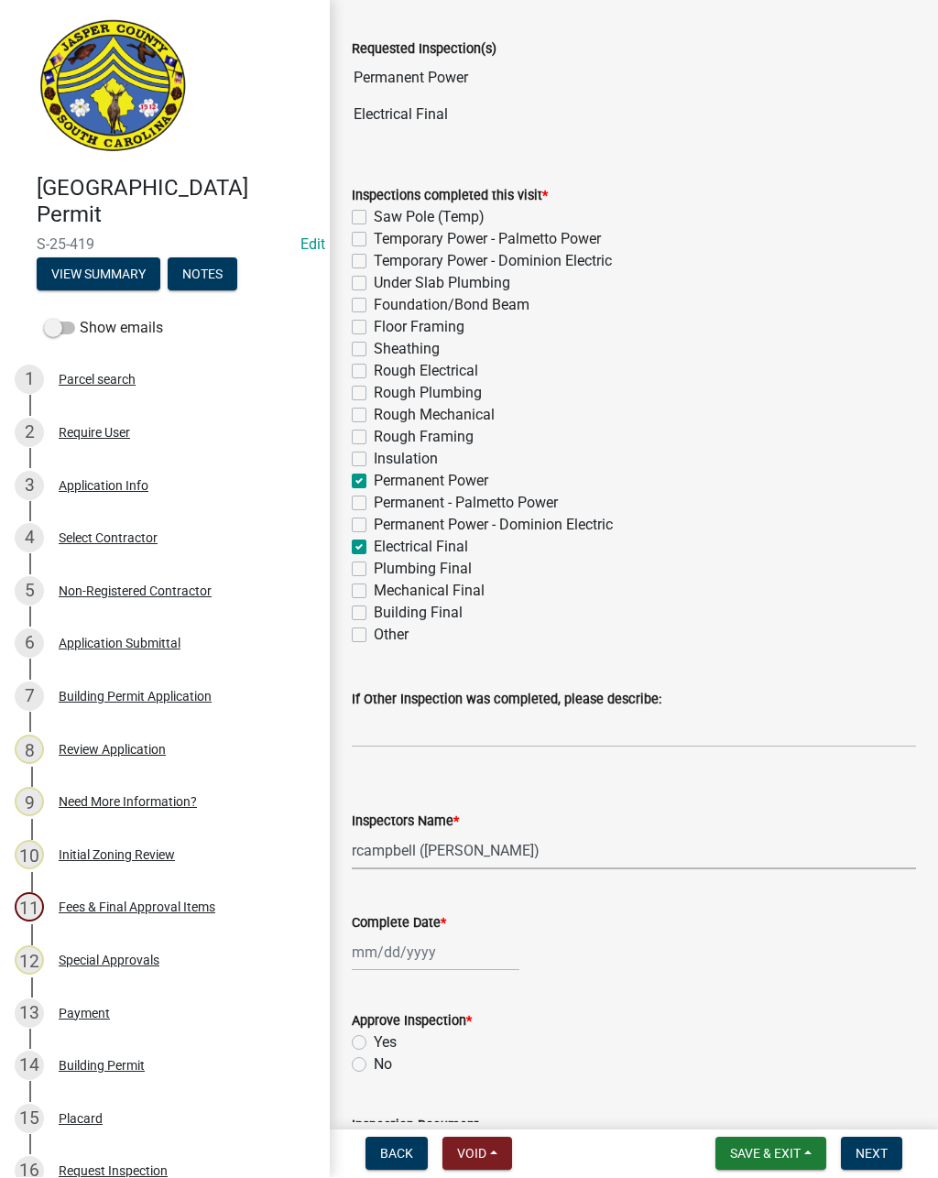
select select "10"
select select "2025"
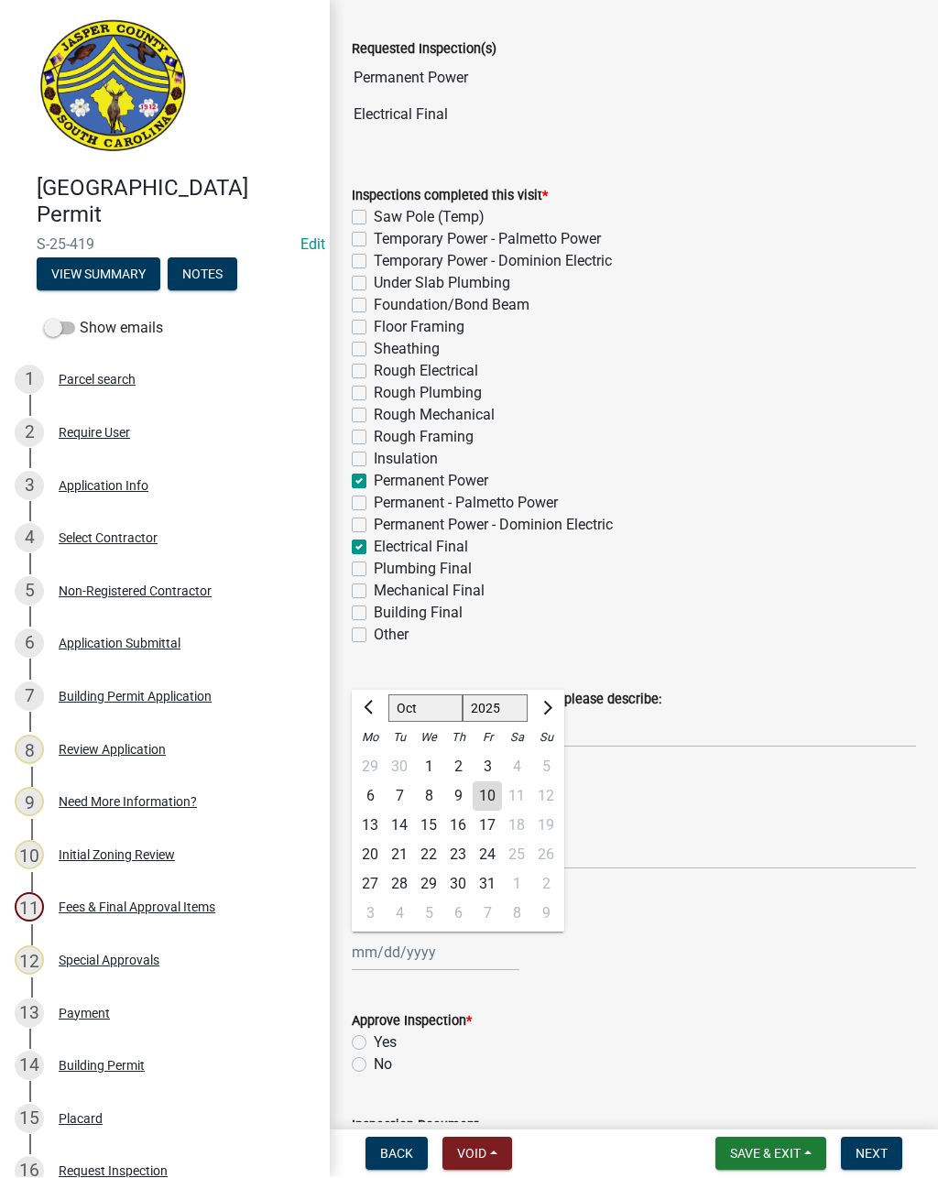
click at [491, 797] on div "10" at bounding box center [487, 796] width 29 height 29
type input "[DATE]"
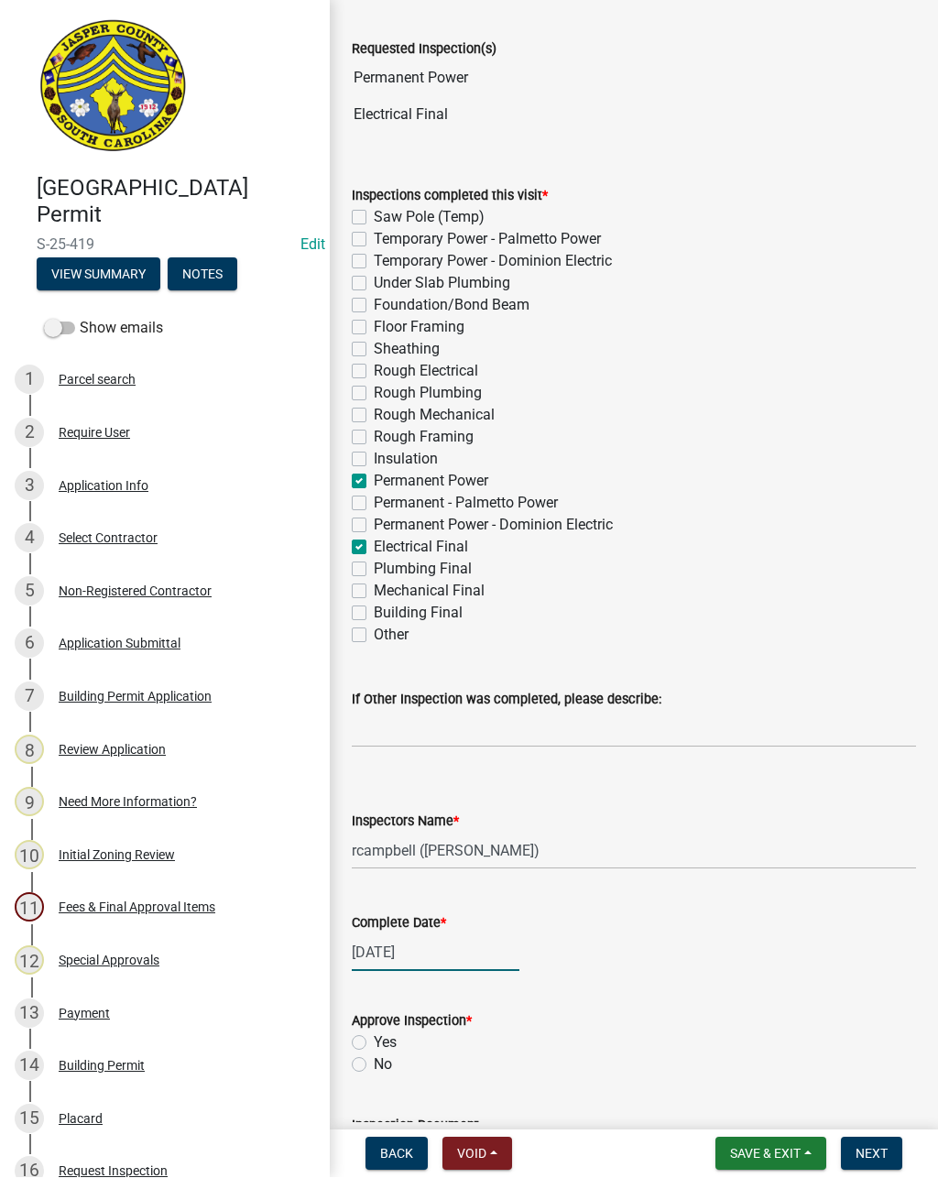
click at [408, 955] on div "[DATE]" at bounding box center [436, 953] width 168 height 38
select select "10"
select select "2025"
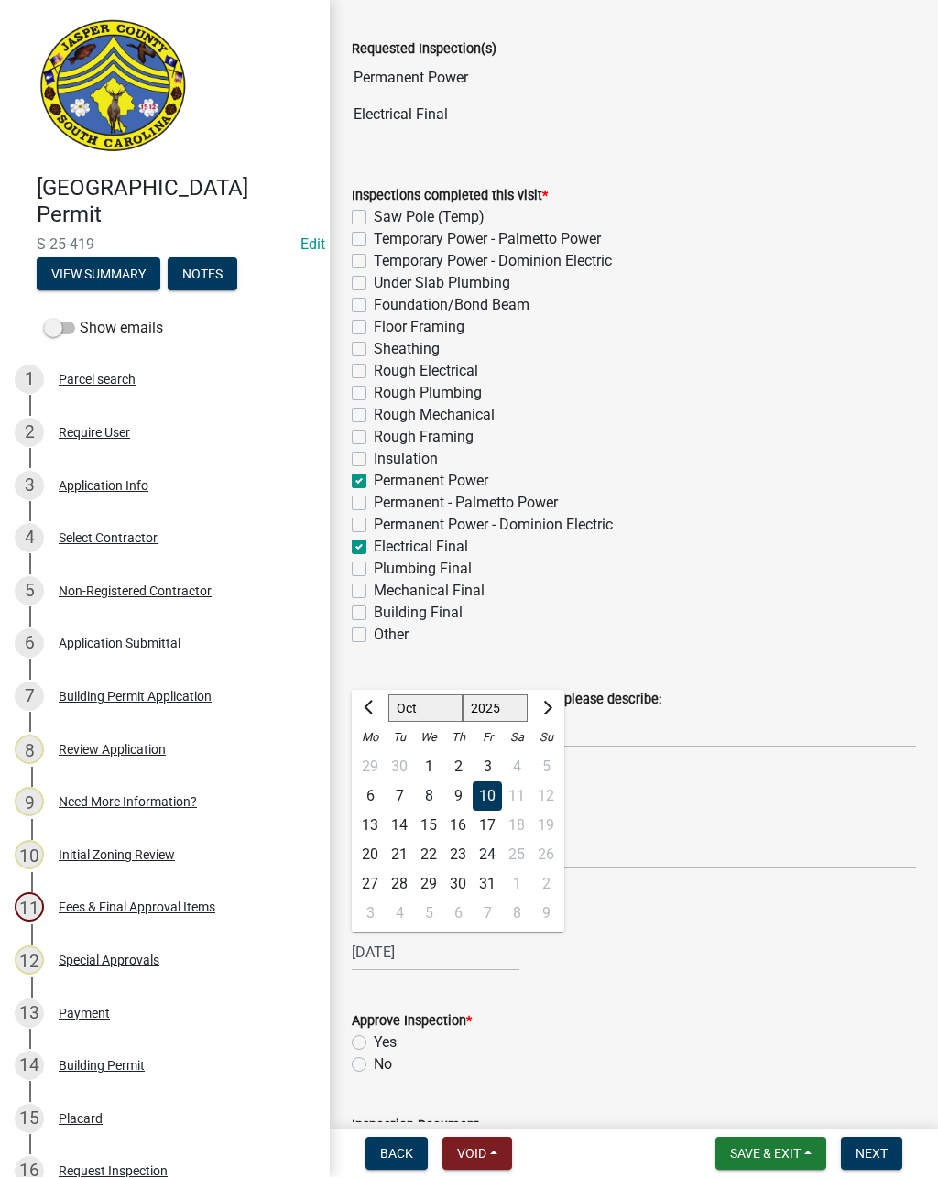
click at [573, 995] on form "Approve Inspection * Yes No" at bounding box center [634, 1032] width 564 height 88
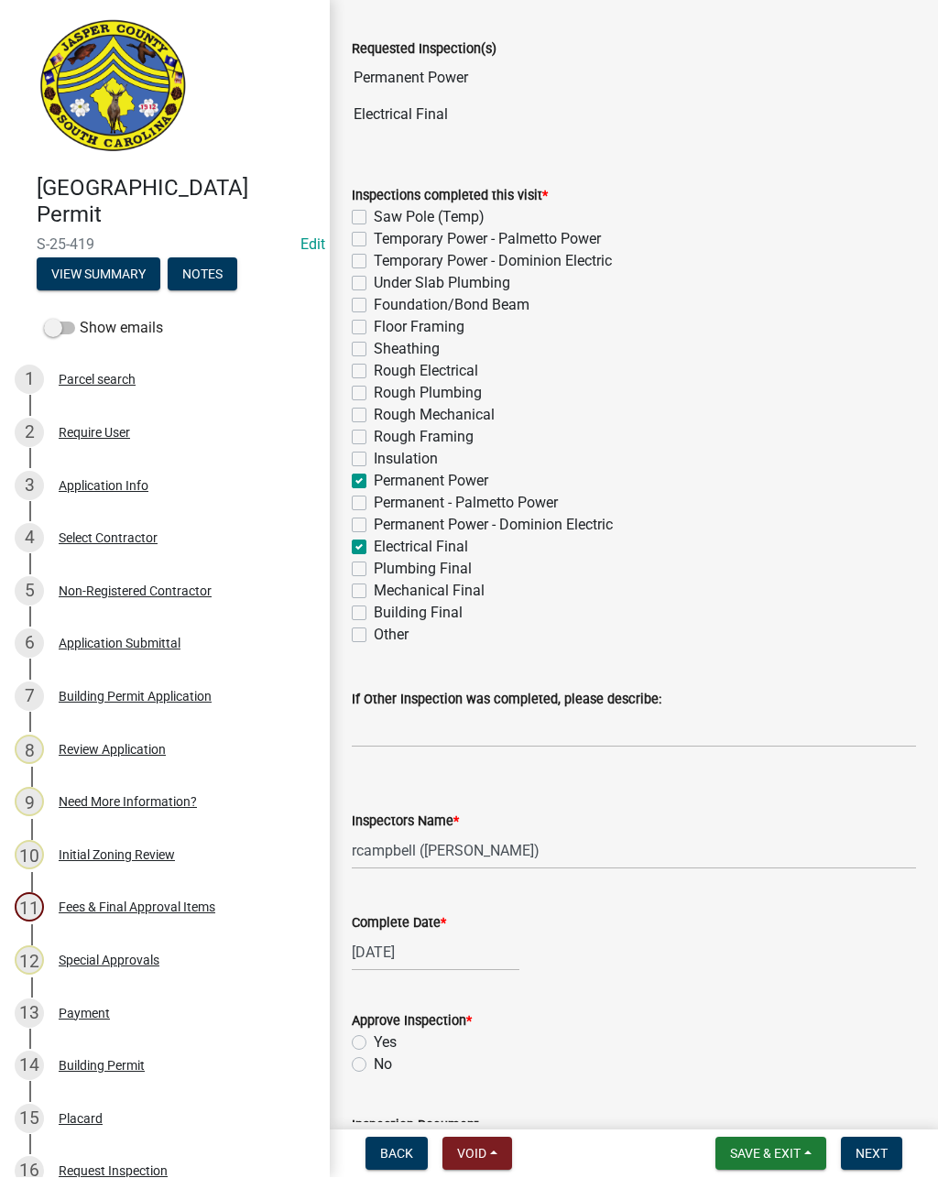
click at [374, 1061] on label "No" at bounding box center [383, 1065] width 18 height 22
click at [374, 1061] on input "No" at bounding box center [380, 1060] width 12 height 12
radio input "true"
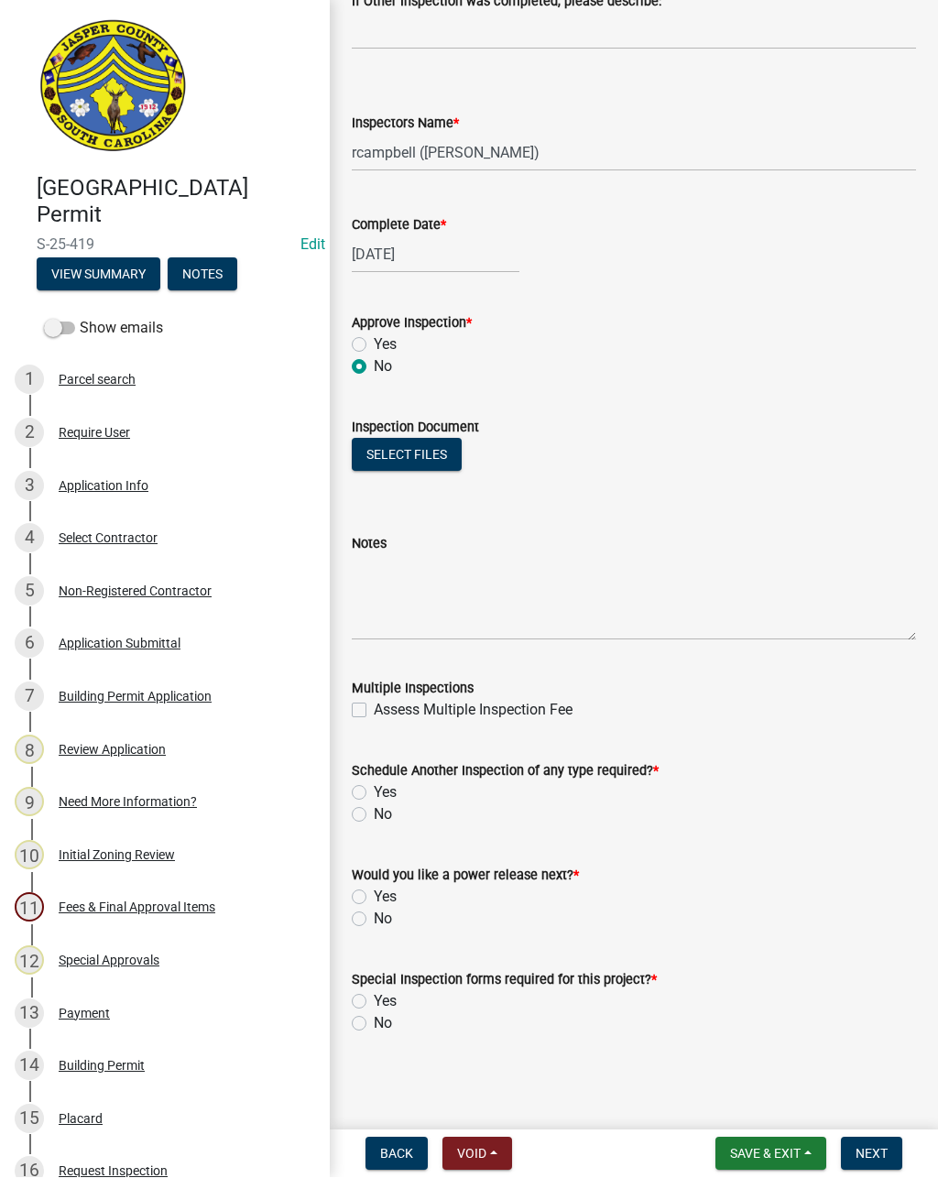
scroll to position [832, 0]
click at [374, 1024] on label "No" at bounding box center [383, 1024] width 18 height 22
click at [374, 1024] on input "No" at bounding box center [380, 1019] width 12 height 12
radio input "true"
click at [374, 920] on label "No" at bounding box center [383, 920] width 18 height 22
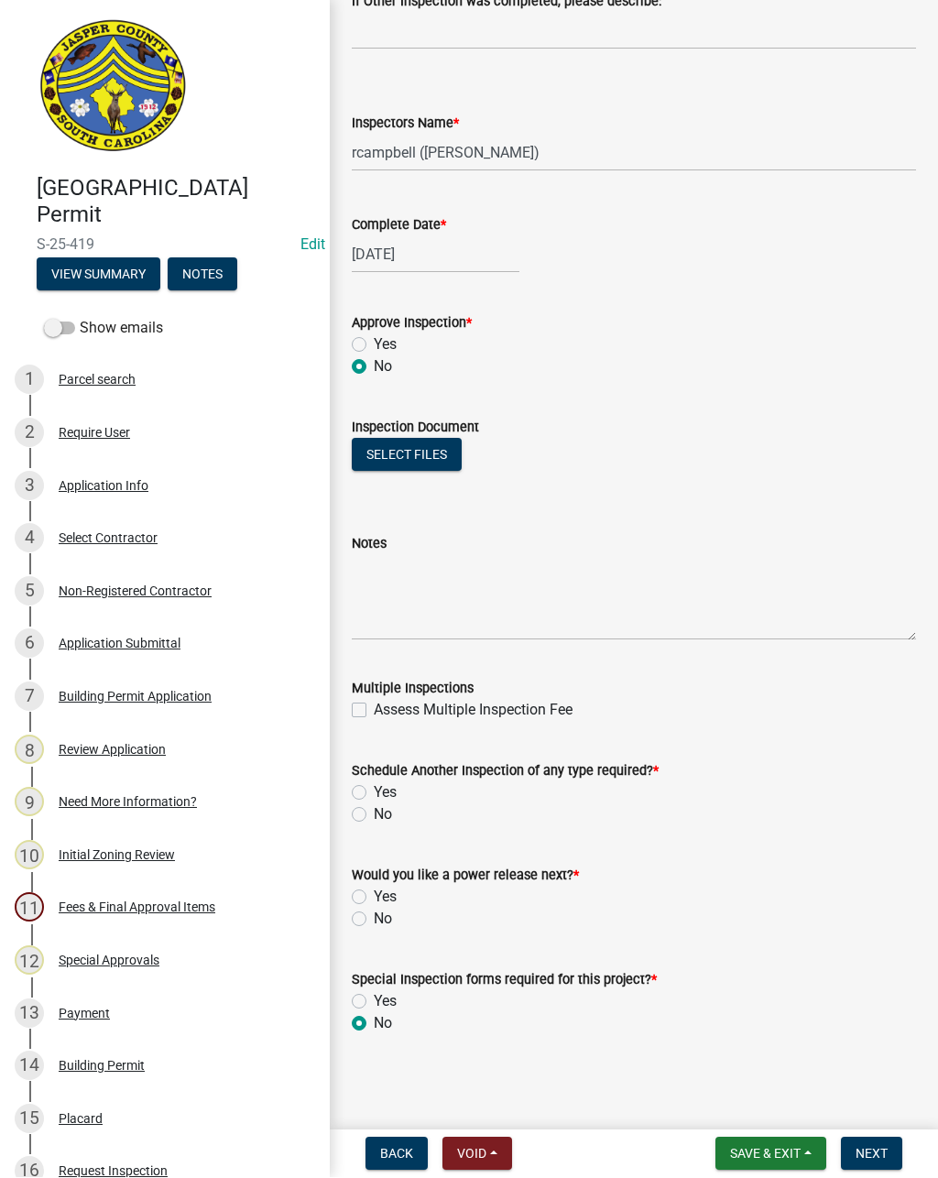
click at [374, 920] on input "No" at bounding box center [380, 915] width 12 height 12
radio input "true"
click at [374, 787] on label "Yes" at bounding box center [385, 793] width 23 height 22
click at [374, 787] on input "Yes" at bounding box center [380, 788] width 12 height 12
radio input "true"
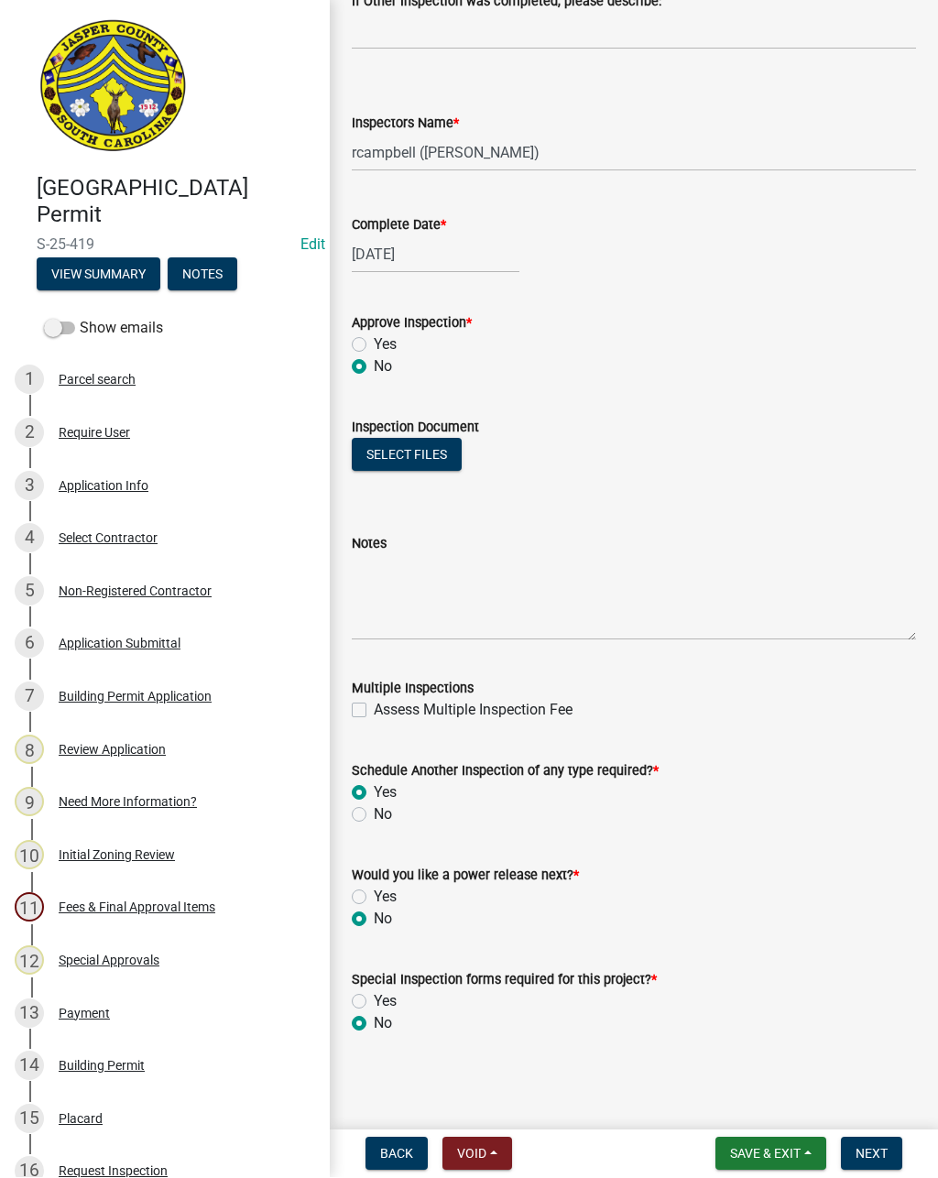
click at [783, 1139] on button "Save & Exit" at bounding box center [770, 1154] width 111 height 33
click at [758, 1052] on button "Save" at bounding box center [753, 1062] width 147 height 44
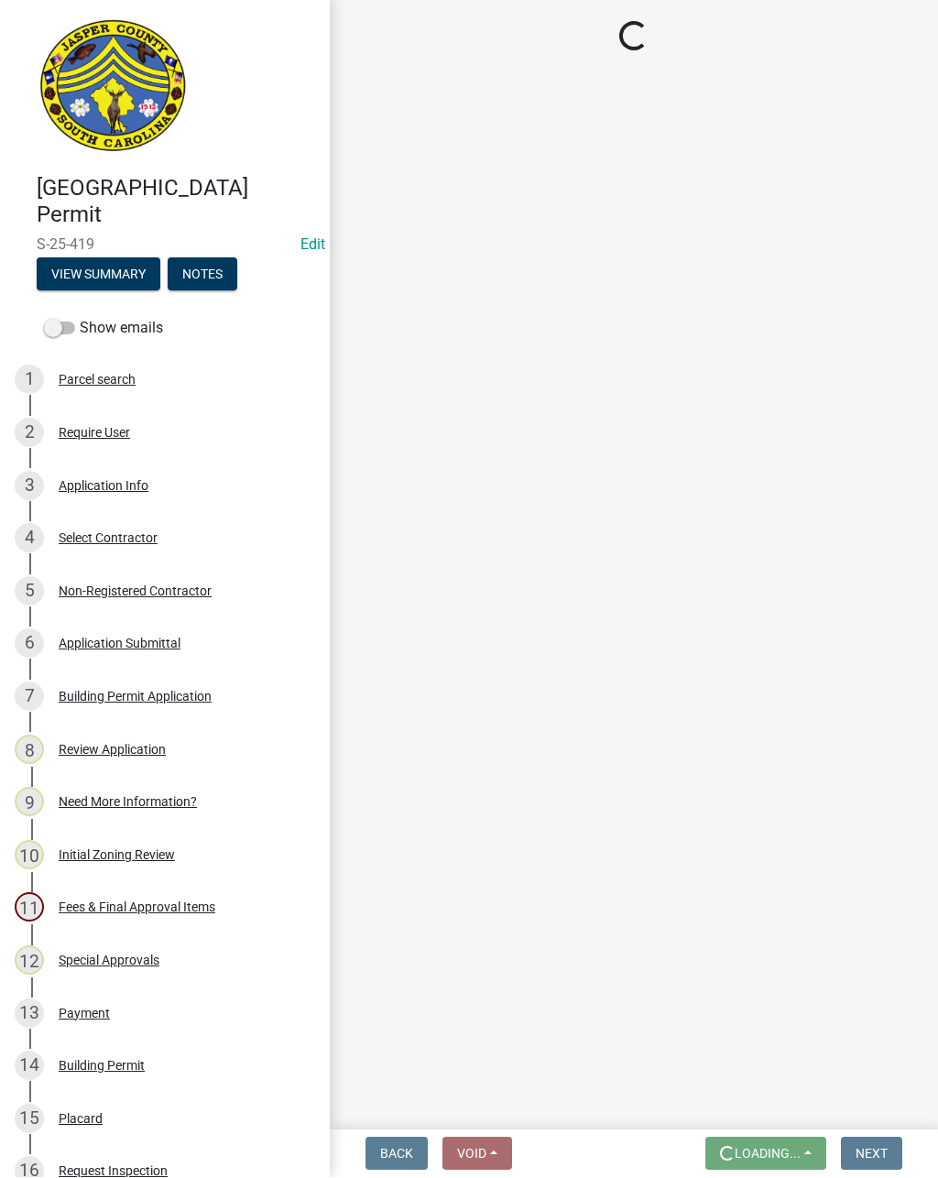
scroll to position [0, 0]
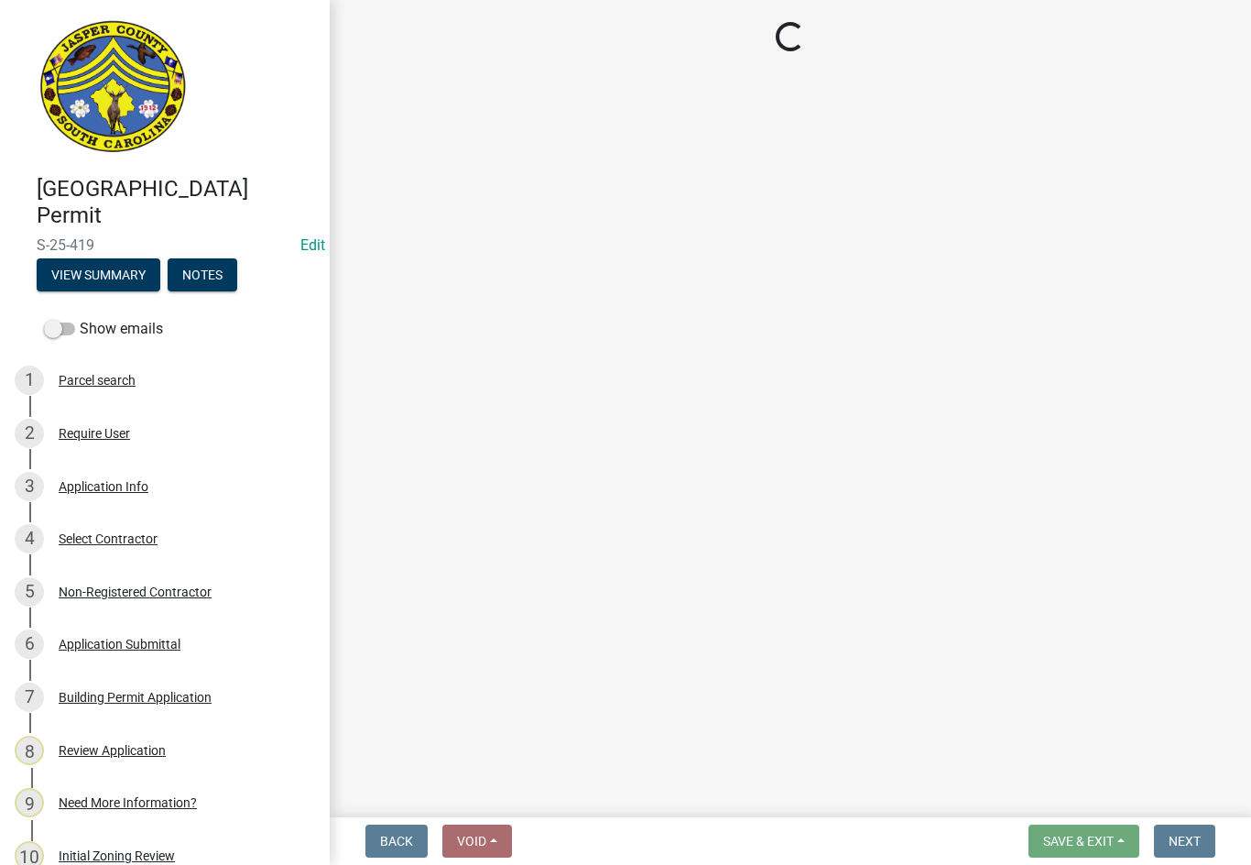
select select "acf36c91-87ca-4b19-8dd2-91b45068efa1"
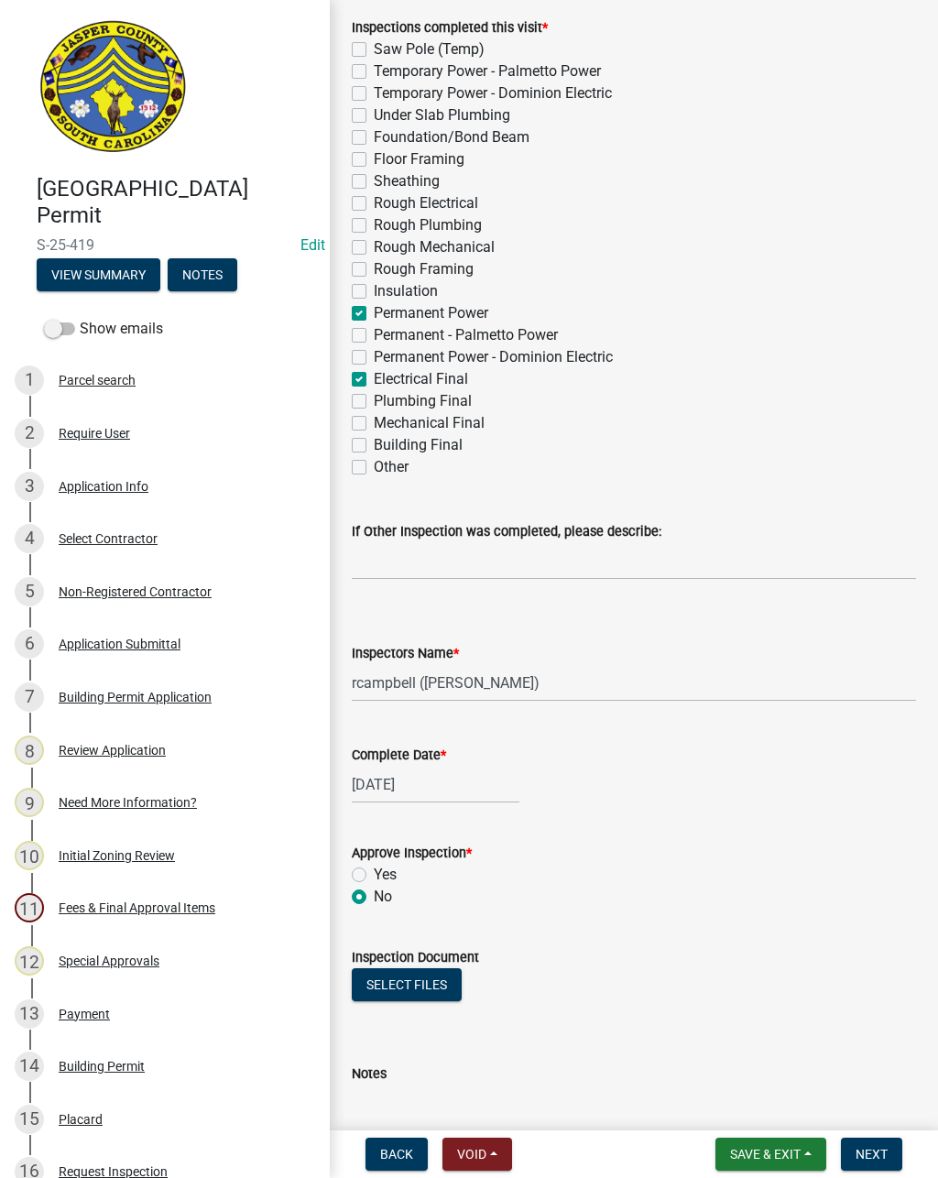
click at [119, 487] on div "Application Info" at bounding box center [104, 486] width 90 height 13
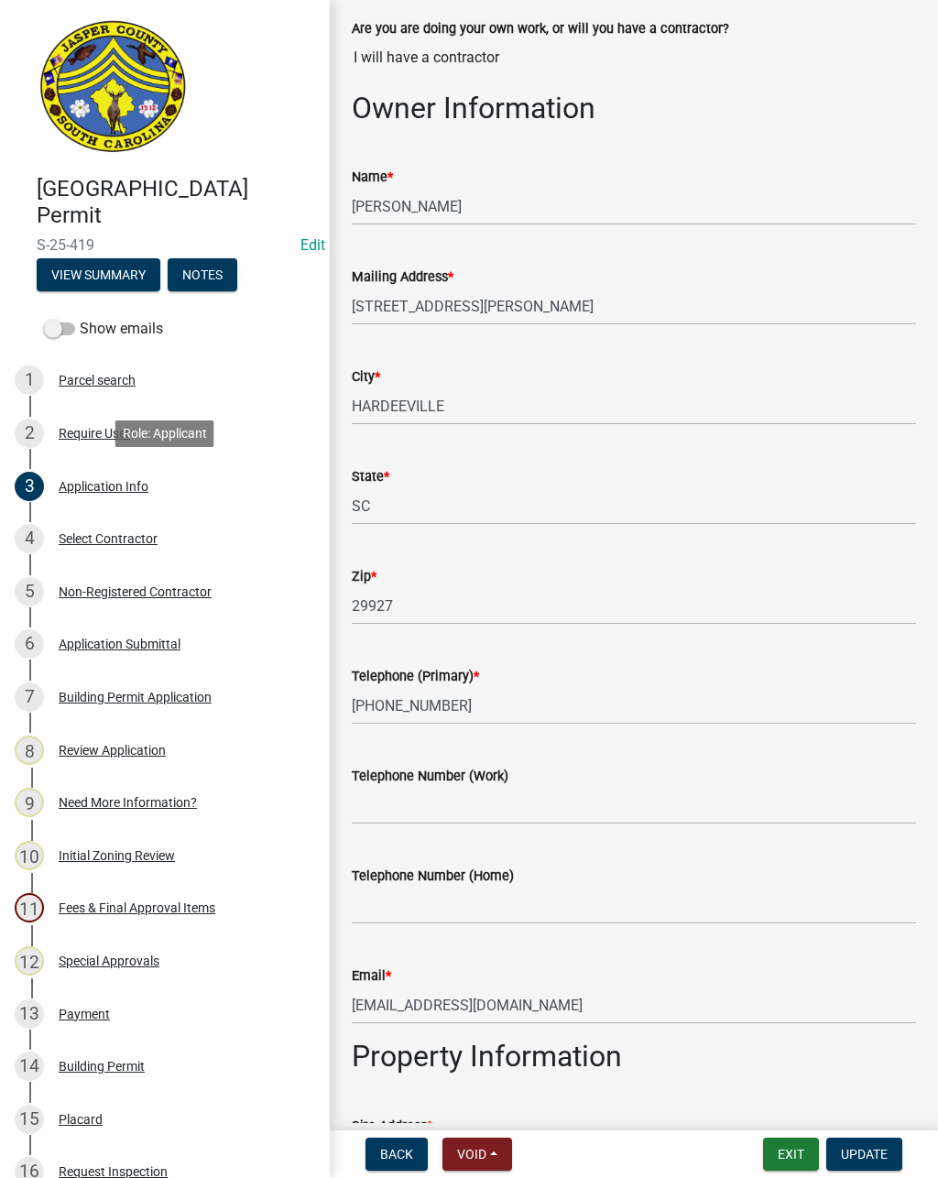
scroll to position [209, 0]
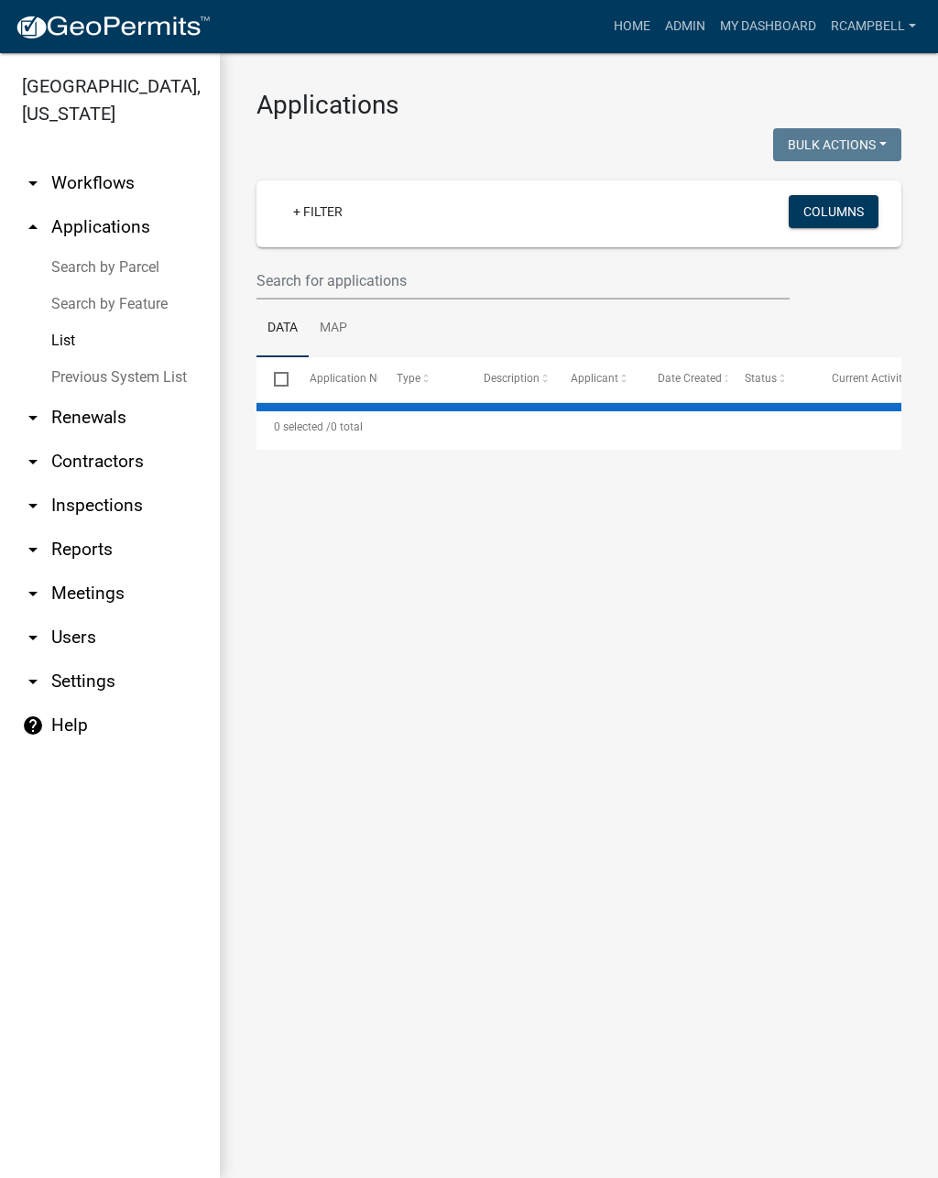
select select "2: 50"
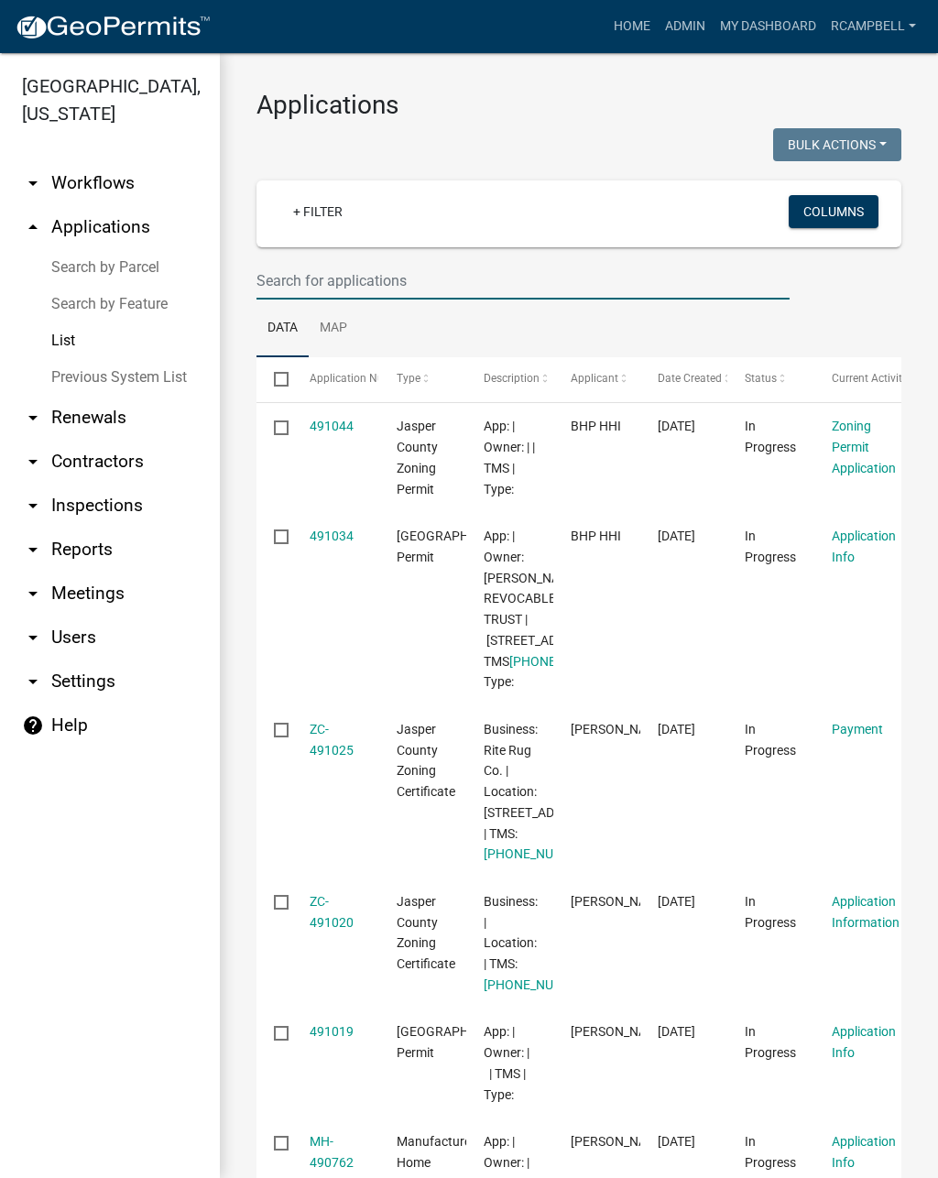
click at [425, 275] on input "text" at bounding box center [522, 281] width 533 height 38
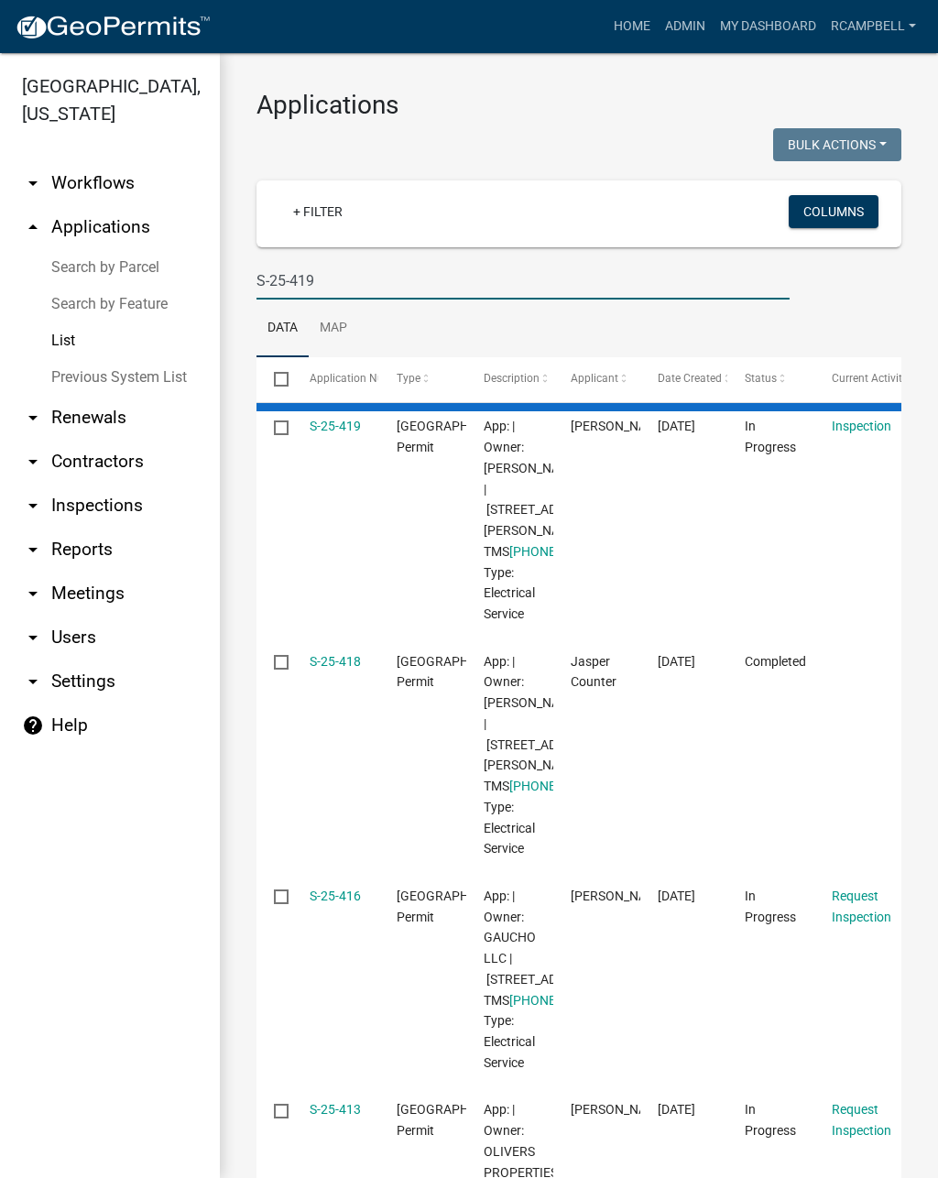
type input "S-25-419"
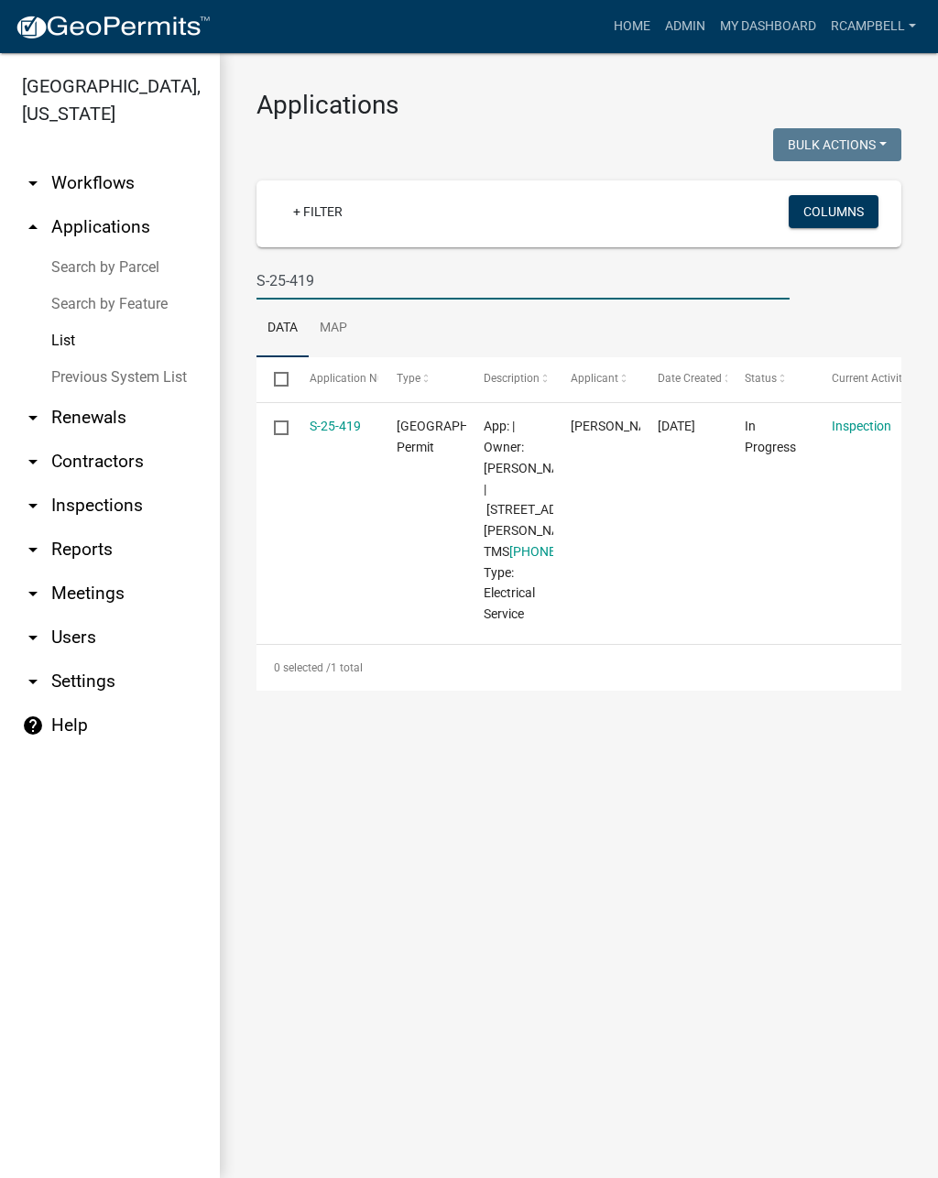
click at [357, 430] on link "S-25-419" at bounding box center [335, 426] width 51 height 15
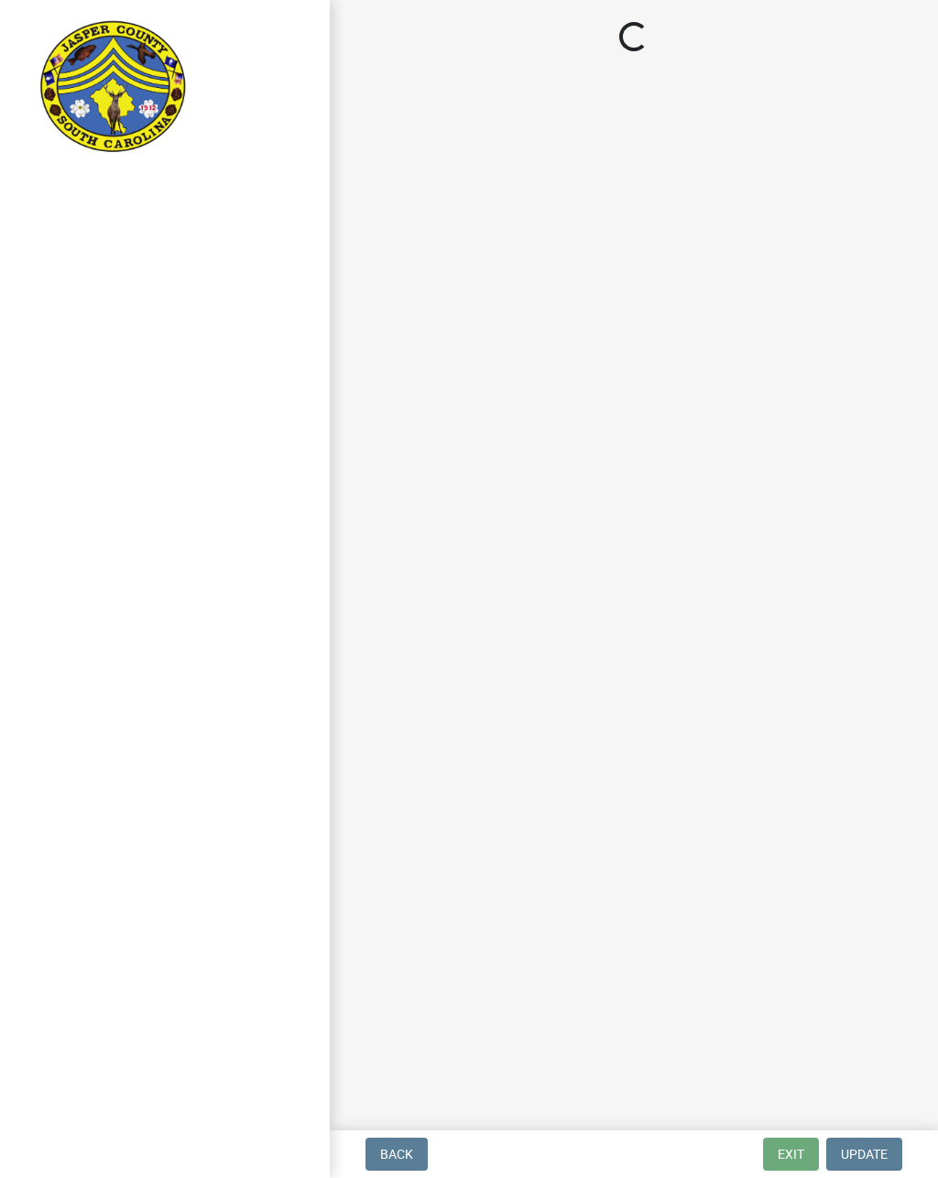
select select "acf36c91-87ca-4b19-8dd2-91b45068efa1"
